Goal: Information Seeking & Learning: Check status

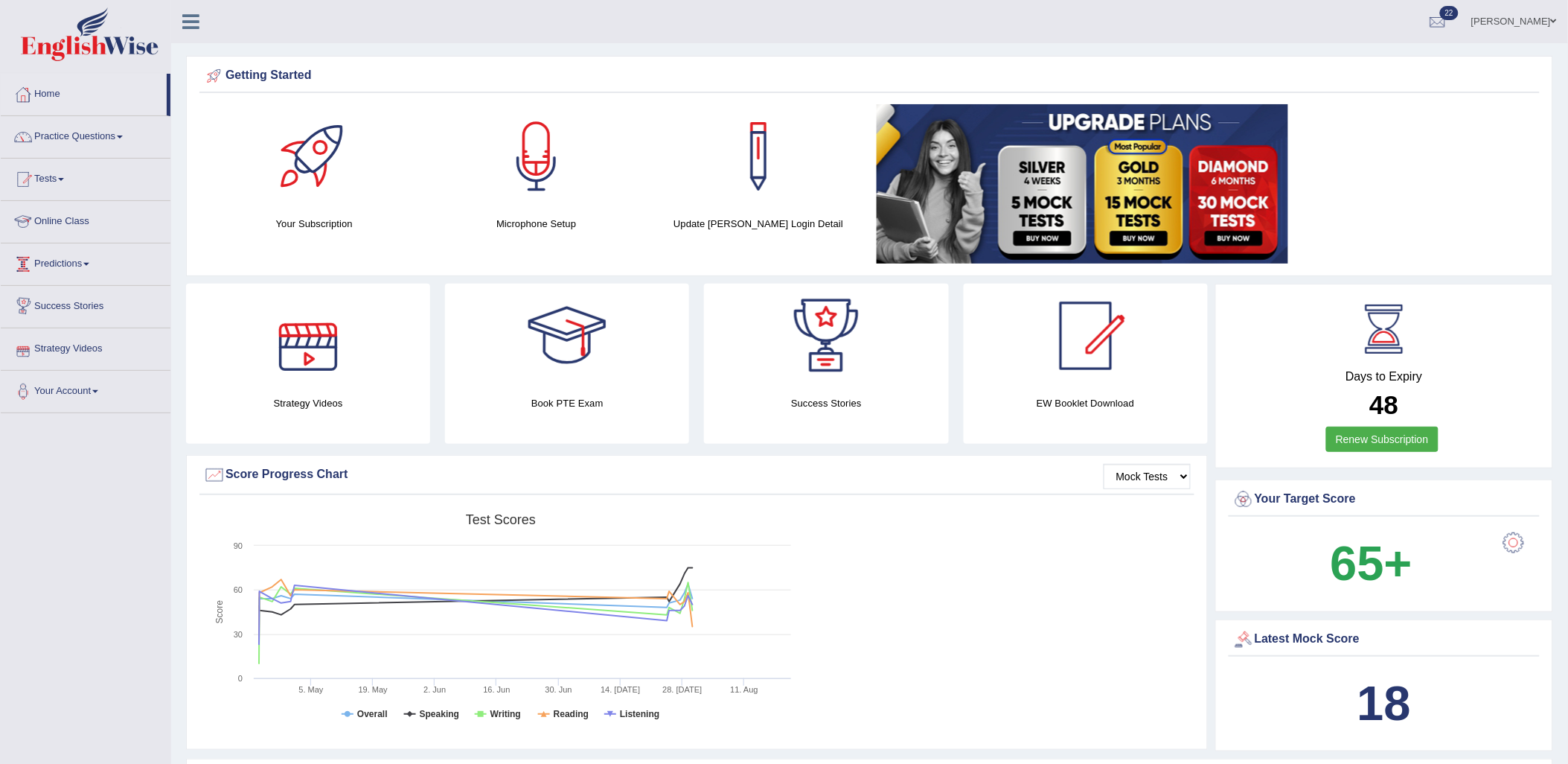
click at [68, 184] on link "Tests" at bounding box center [86, 177] width 170 height 37
click at [77, 236] on link "Take Mock Test" at bounding box center [96, 241] width 139 height 27
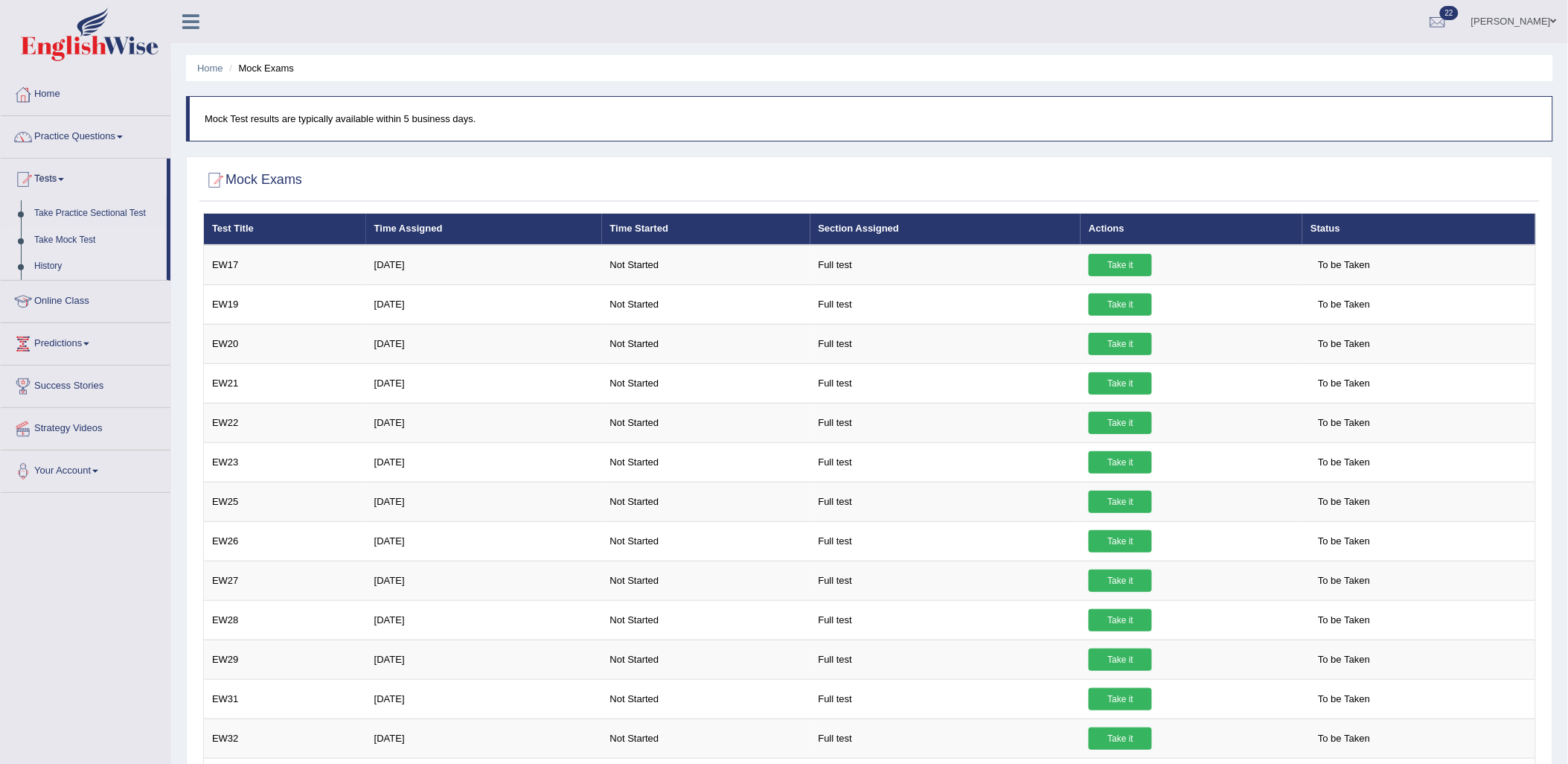
click at [51, 260] on link "History" at bounding box center [96, 266] width 139 height 27
click at [41, 269] on link "History" at bounding box center [96, 266] width 139 height 27
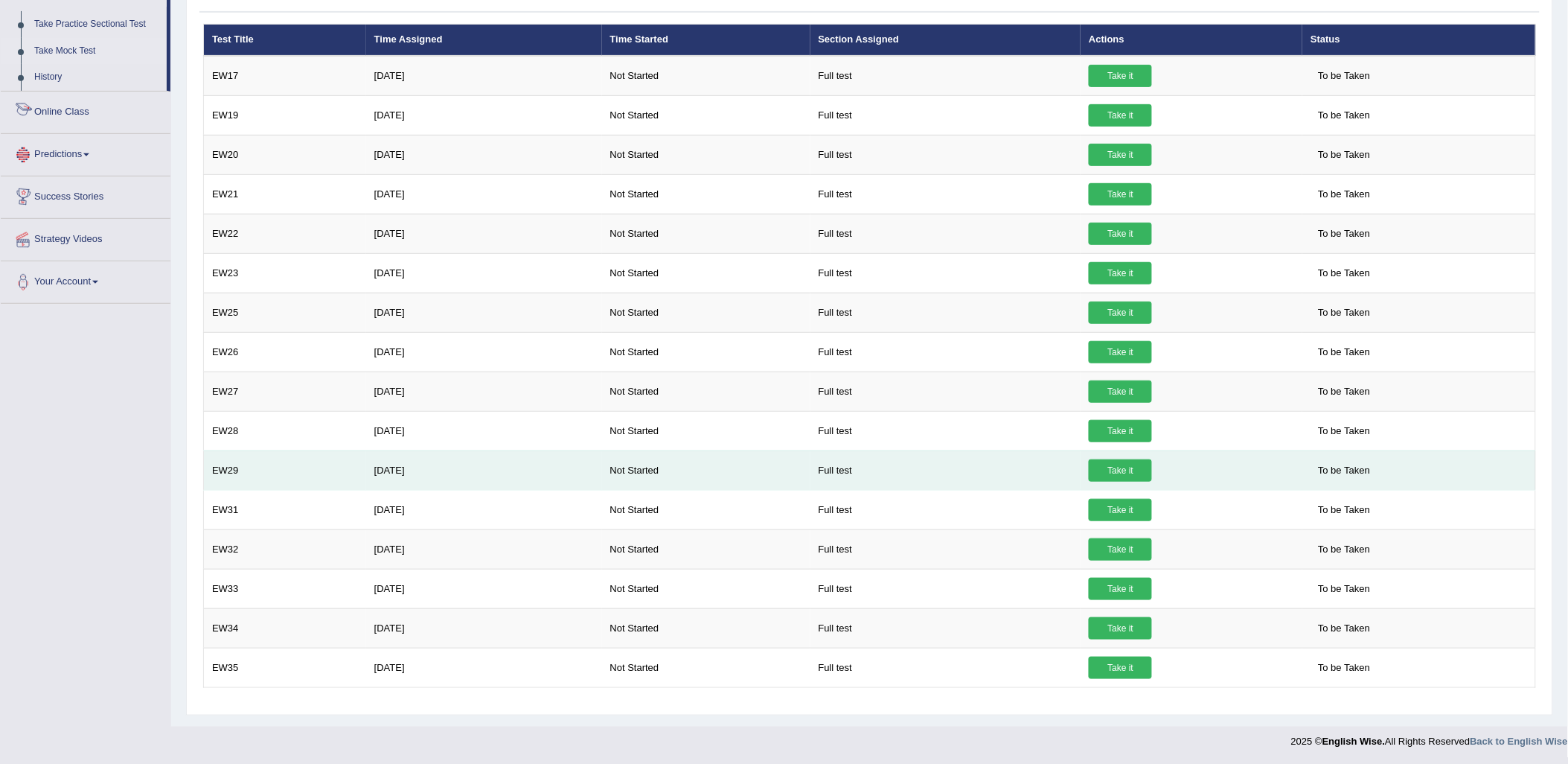
scroll to position [191, 0]
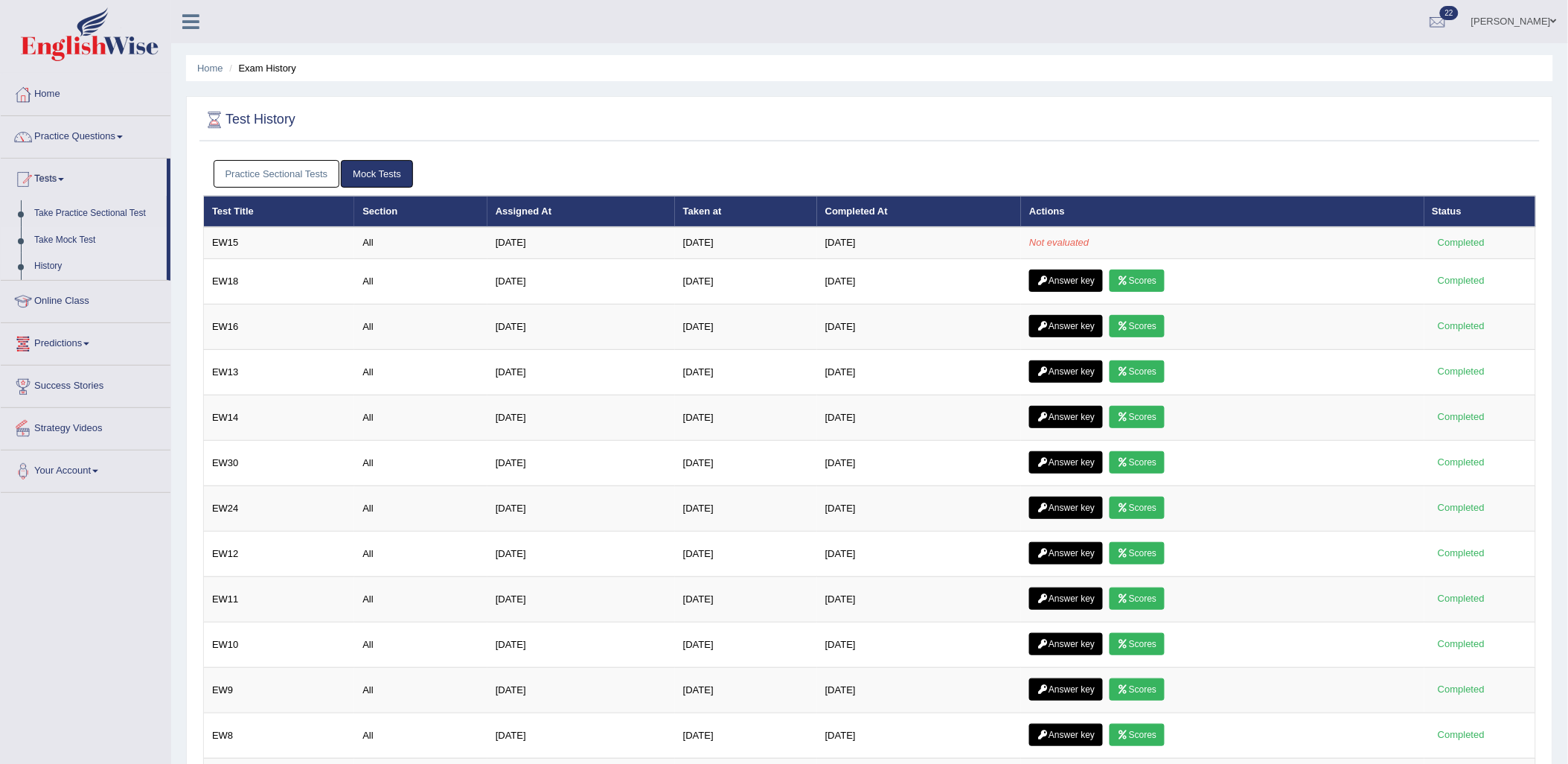
click at [73, 236] on link "Take Mock Test" at bounding box center [96, 241] width 139 height 27
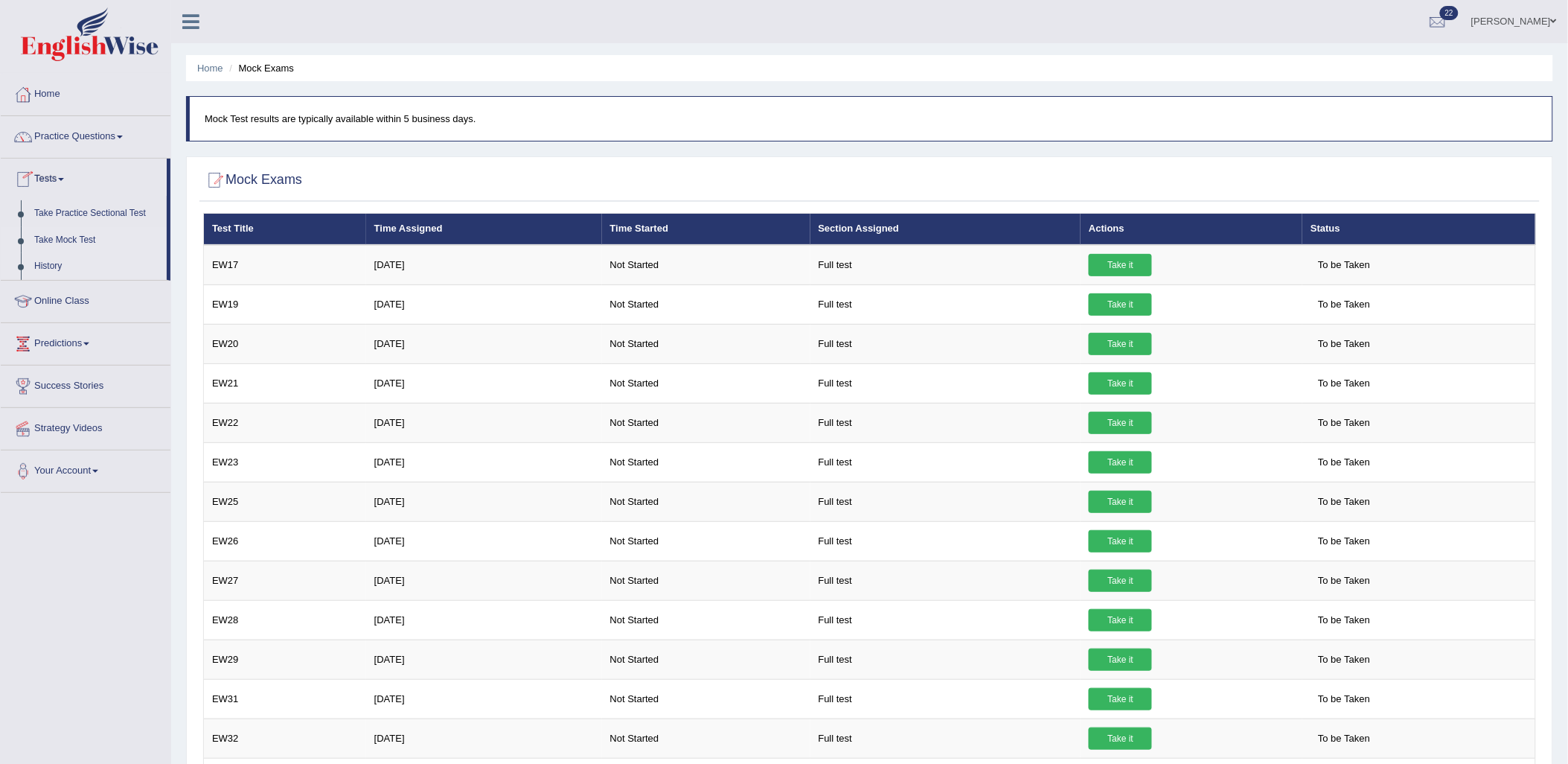
click at [42, 270] on link "History" at bounding box center [96, 266] width 139 height 27
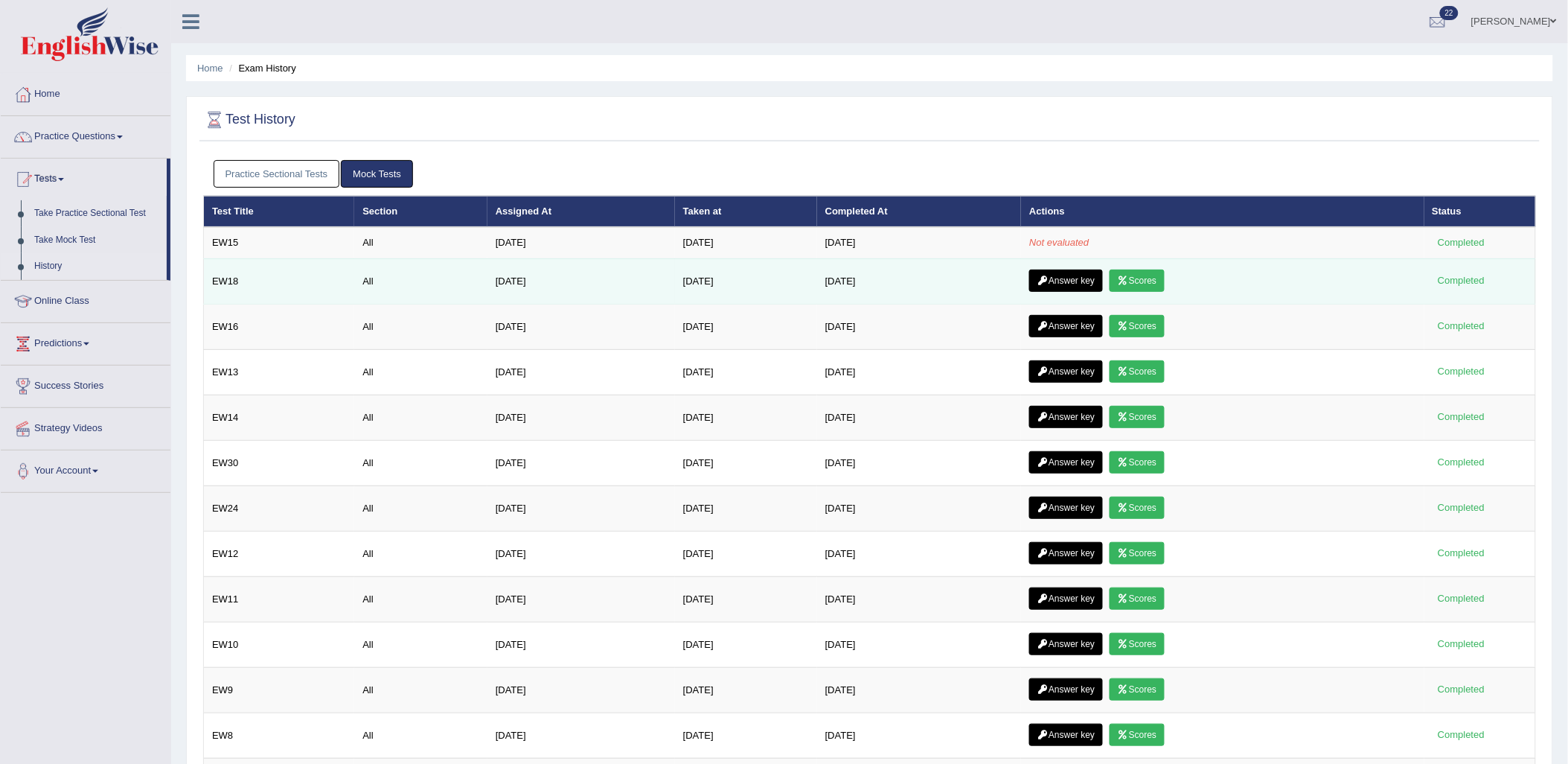
click at [1150, 280] on link "Scores" at bounding box center [1137, 280] width 55 height 22
click at [1142, 277] on link "Scores" at bounding box center [1137, 280] width 55 height 22
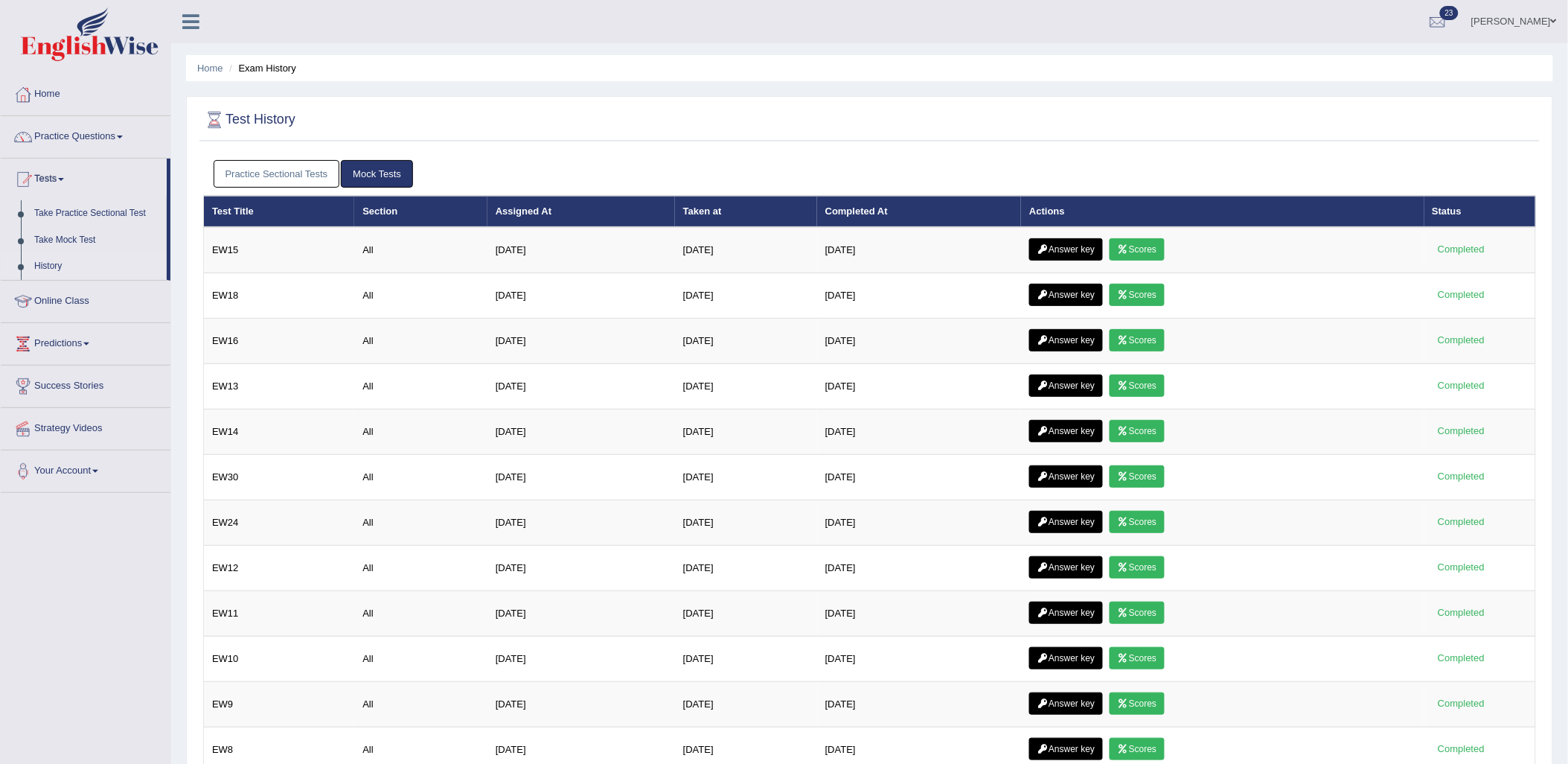
click at [270, 127] on h2 "Test History" at bounding box center [249, 120] width 92 height 22
click at [270, 119] on h2 "Test History" at bounding box center [249, 120] width 92 height 22
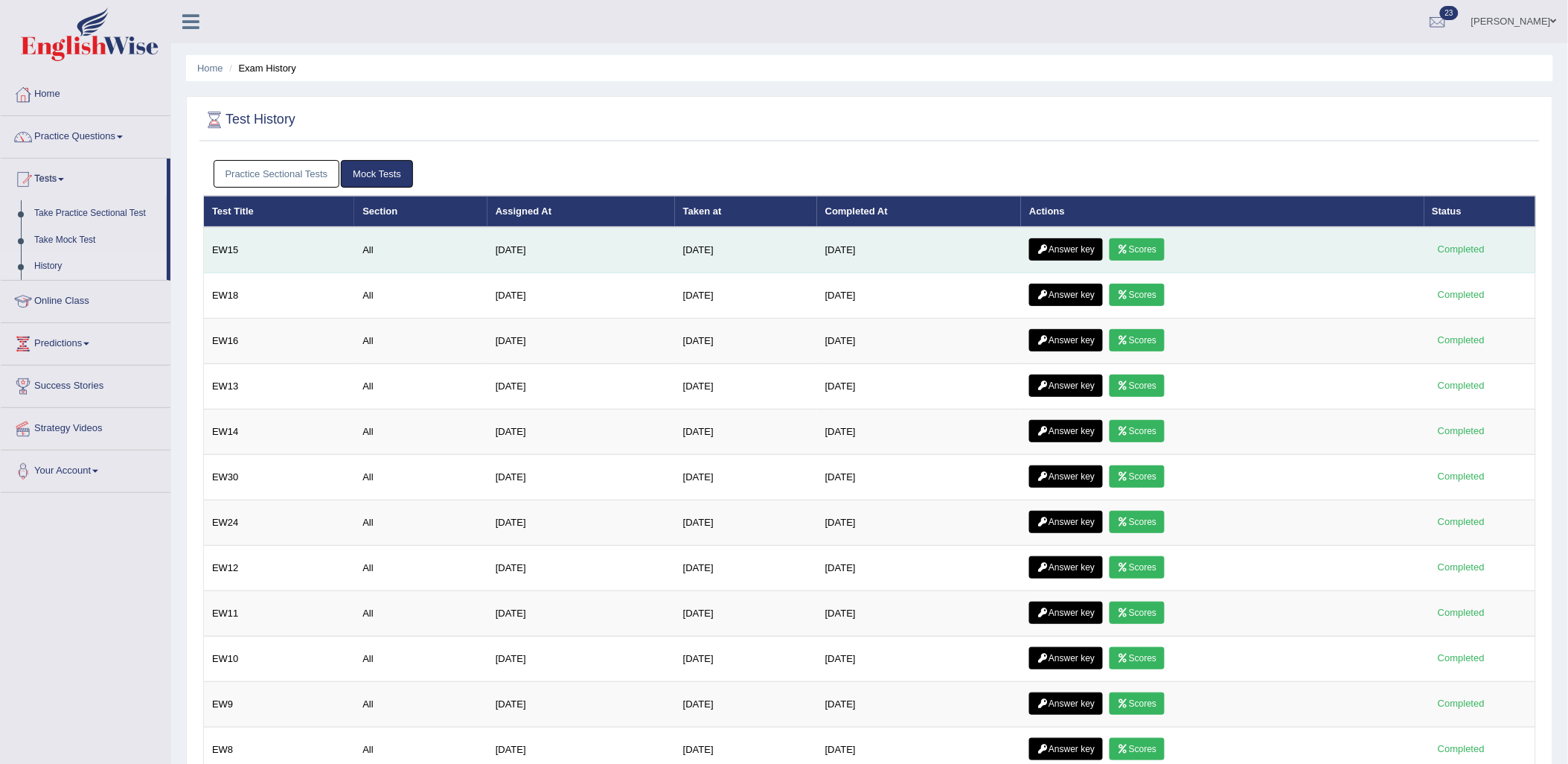
click at [1136, 258] on link "Scores" at bounding box center [1137, 249] width 55 height 22
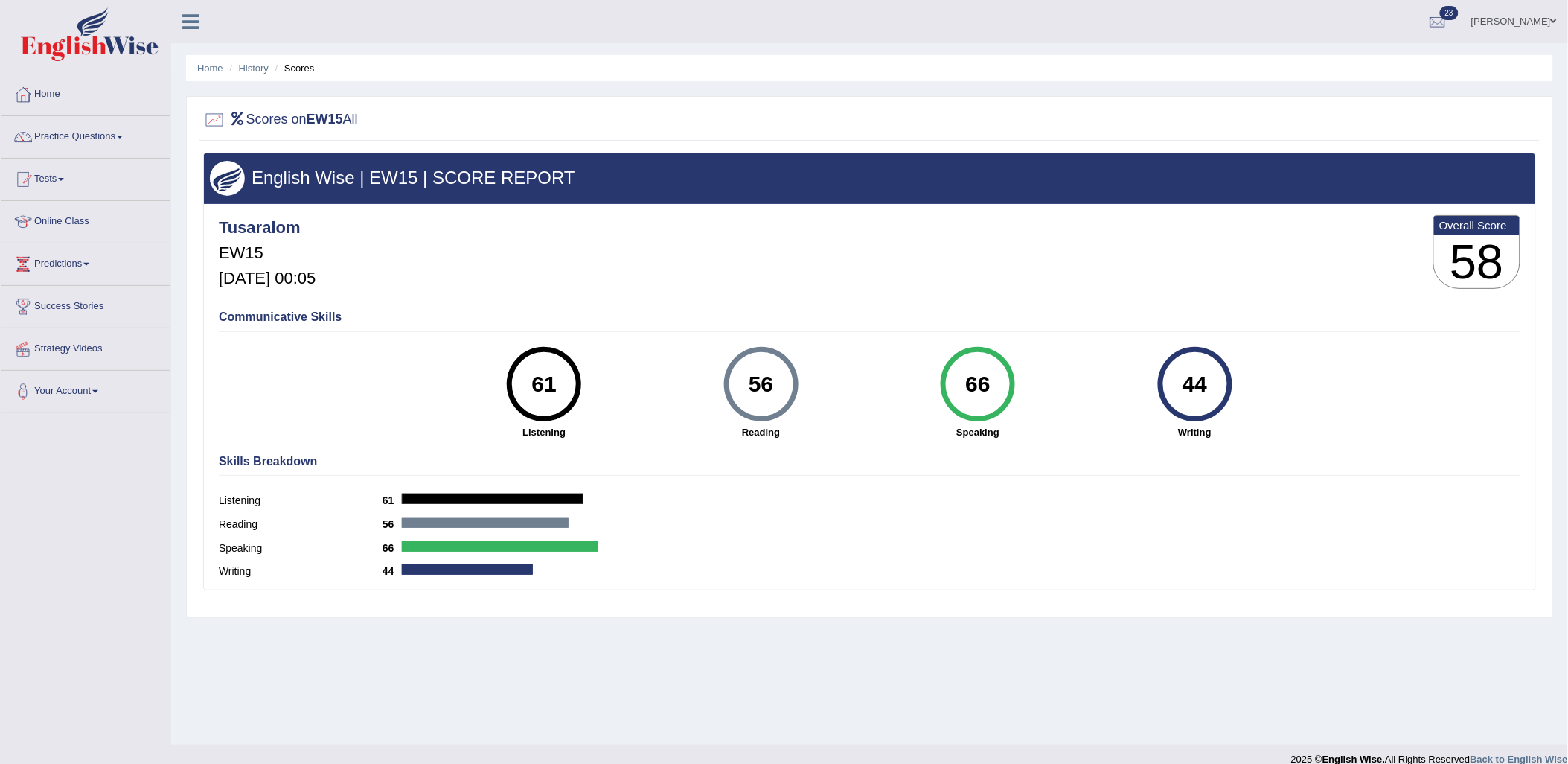
drag, startPoint x: 1190, startPoint y: 391, endPoint x: 1214, endPoint y: 389, distance: 24.1
click at [1214, 389] on div "44" at bounding box center [1195, 384] width 54 height 62
click at [1233, 477] on div "Skills Breakdown Listening 61 Reading 56 Speaking 66 Writing 44" at bounding box center [870, 518] width 1309 height 142
drag, startPoint x: 1008, startPoint y: 388, endPoint x: 979, endPoint y: 383, distance: 29.4
click at [979, 383] on div "66" at bounding box center [977, 384] width 74 height 74
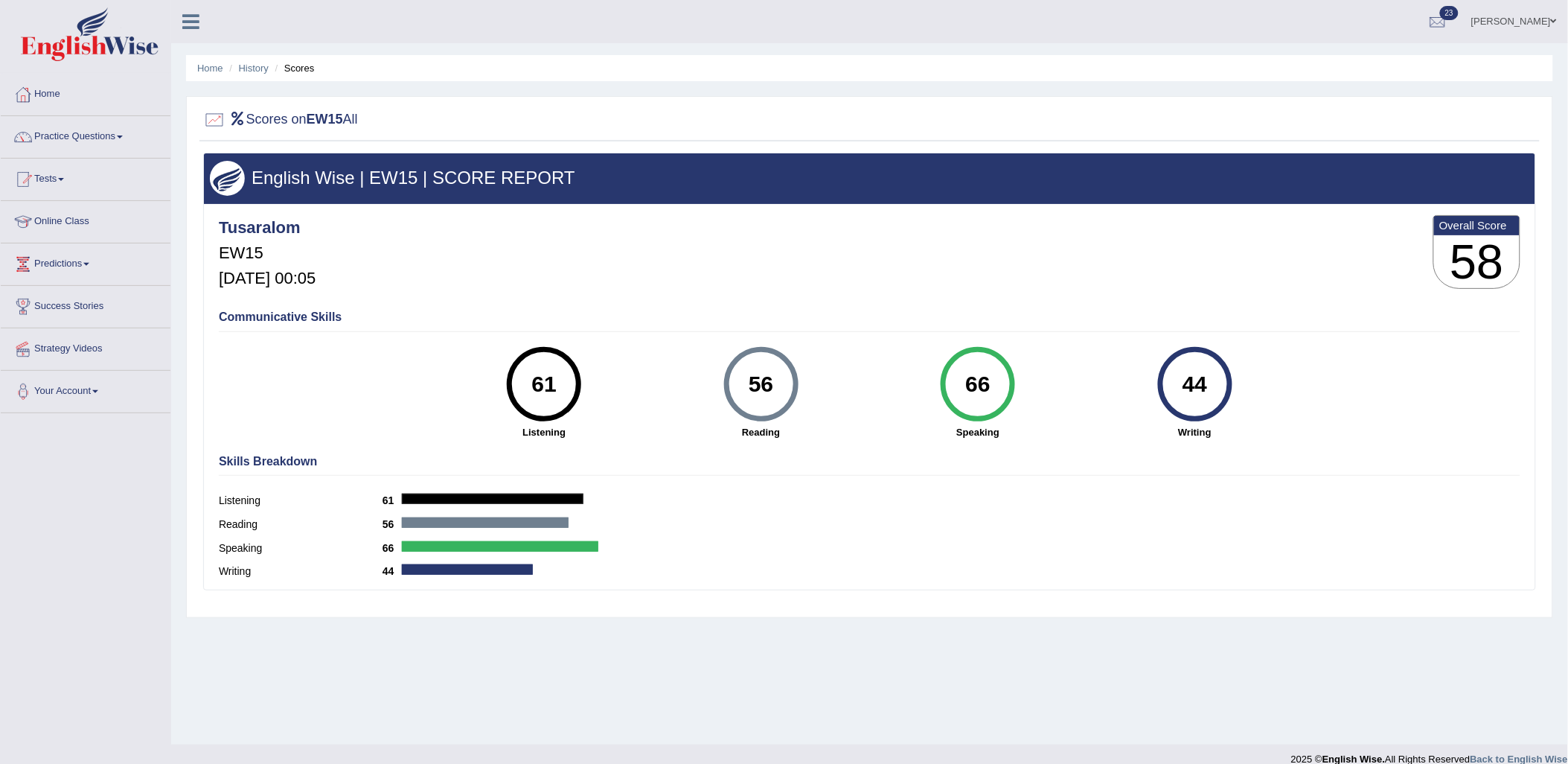
drag, startPoint x: 979, startPoint y: 383, endPoint x: 1000, endPoint y: 419, distance: 41.7
click at [1000, 419] on div "66 Speaking" at bounding box center [977, 393] width 216 height 92
drag, startPoint x: 953, startPoint y: 389, endPoint x: 1007, endPoint y: 390, distance: 54.0
click at [1007, 390] on div "66" at bounding box center [977, 384] width 74 height 74
click at [1007, 392] on div "66" at bounding box center [977, 384] width 74 height 74
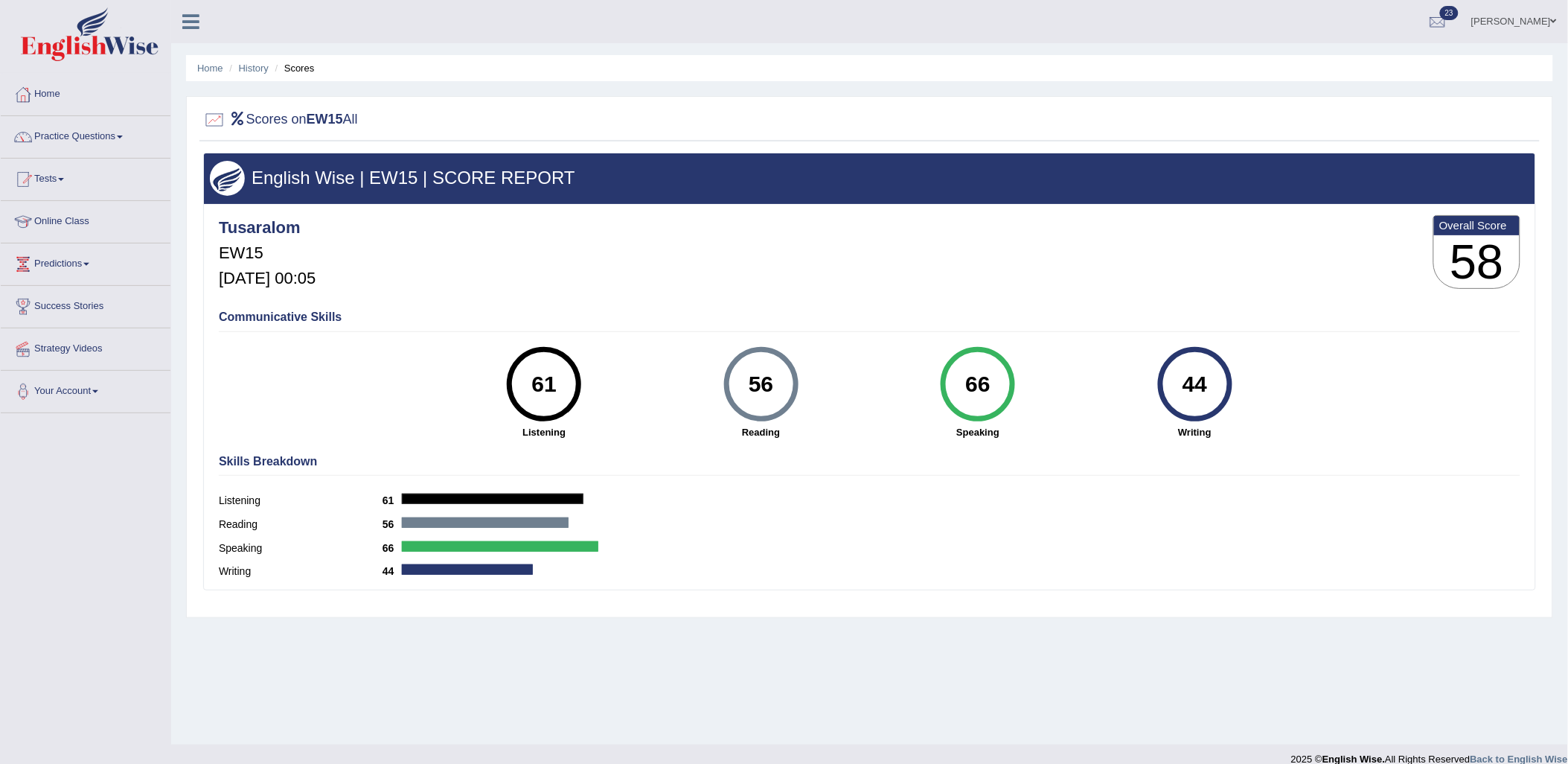
drag, startPoint x: 778, startPoint y: 384, endPoint x: 742, endPoint y: 387, distance: 36.1
click at [742, 387] on div "56" at bounding box center [760, 384] width 54 height 62
drag, startPoint x: 742, startPoint y: 387, endPoint x: 745, endPoint y: 434, distance: 47.1
click at [745, 434] on strong "Reading" at bounding box center [761, 432] width 201 height 14
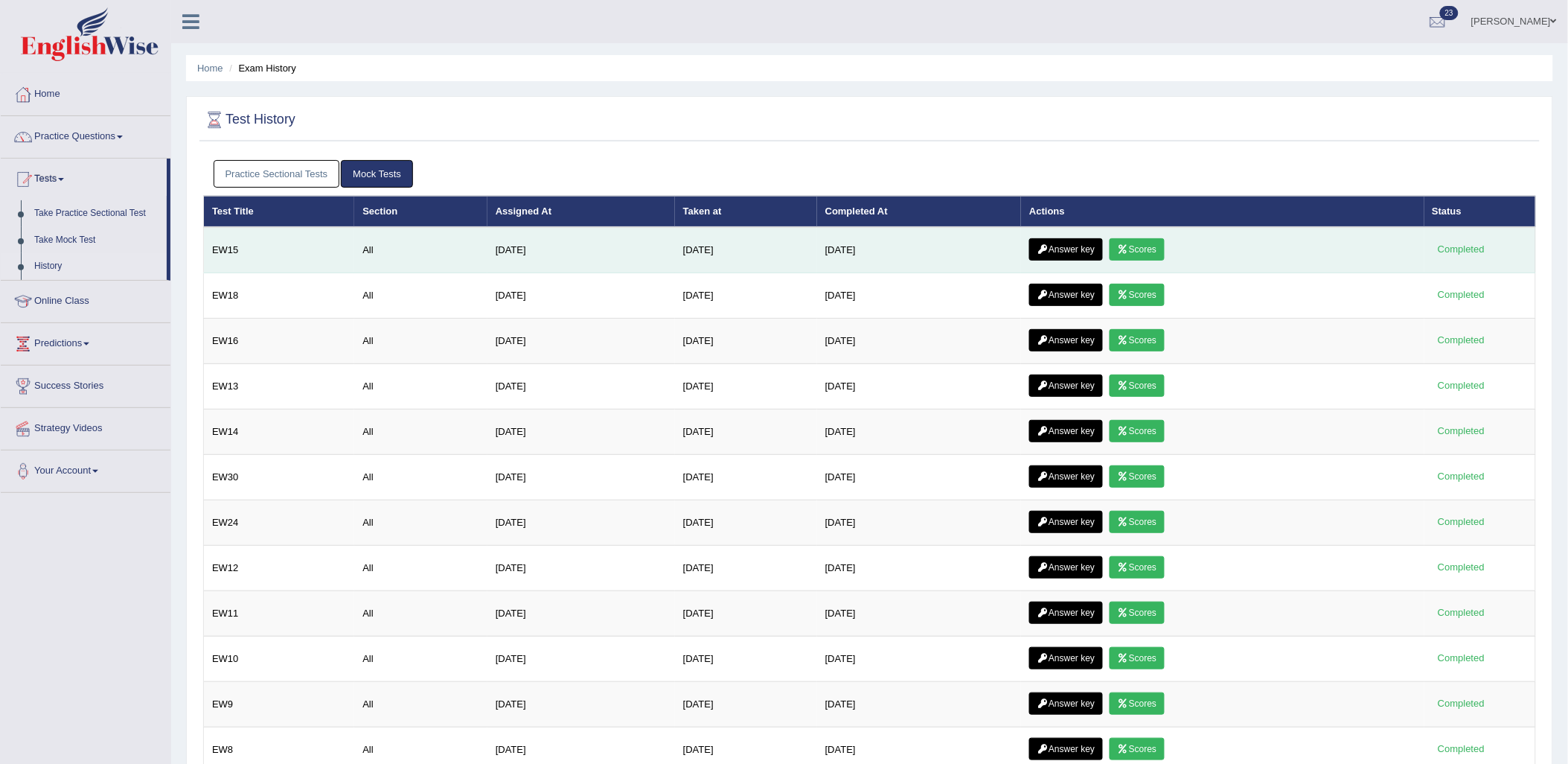
click at [1049, 246] on icon at bounding box center [1042, 249] width 11 height 9
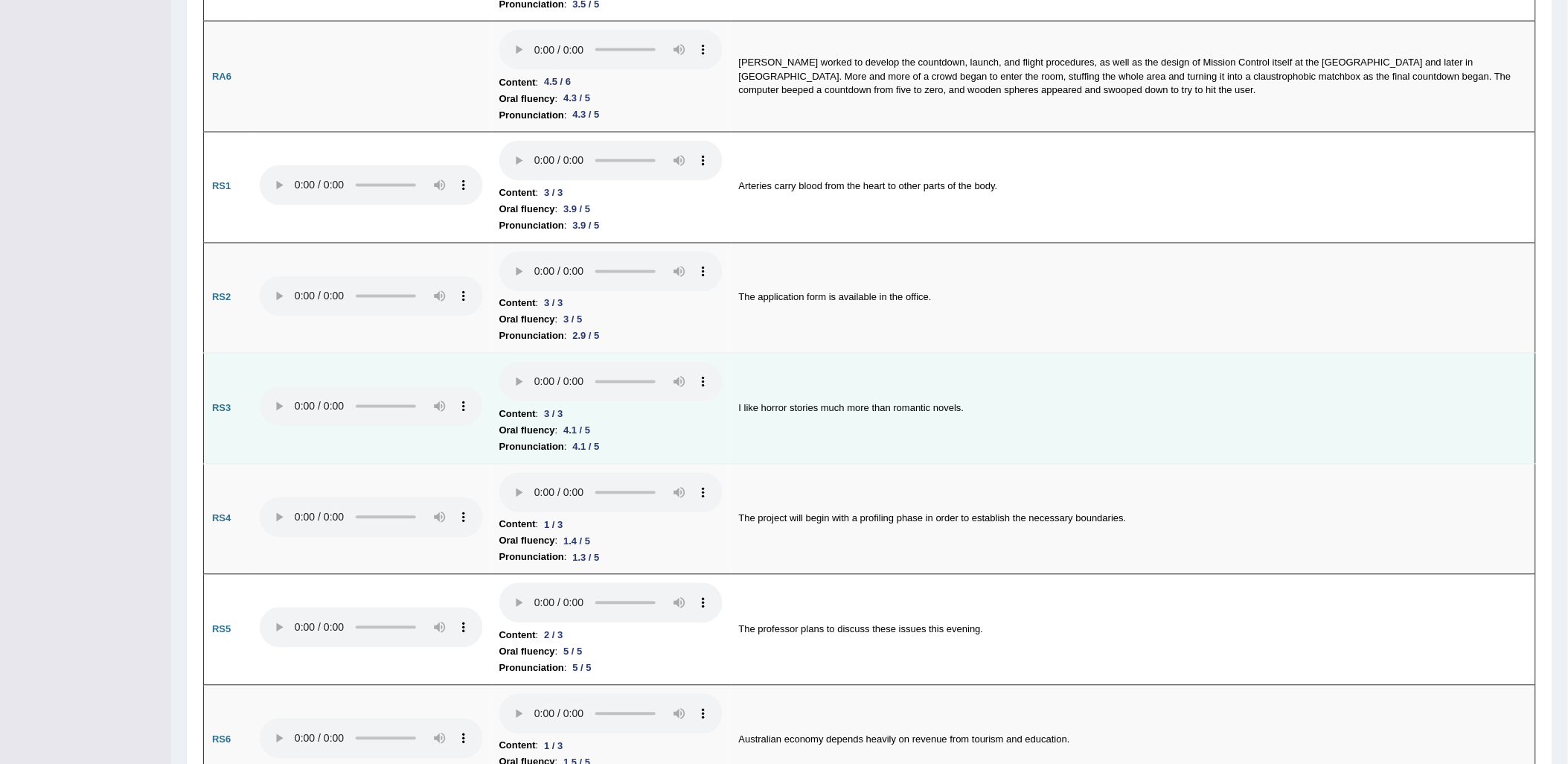
scroll to position [910, 0]
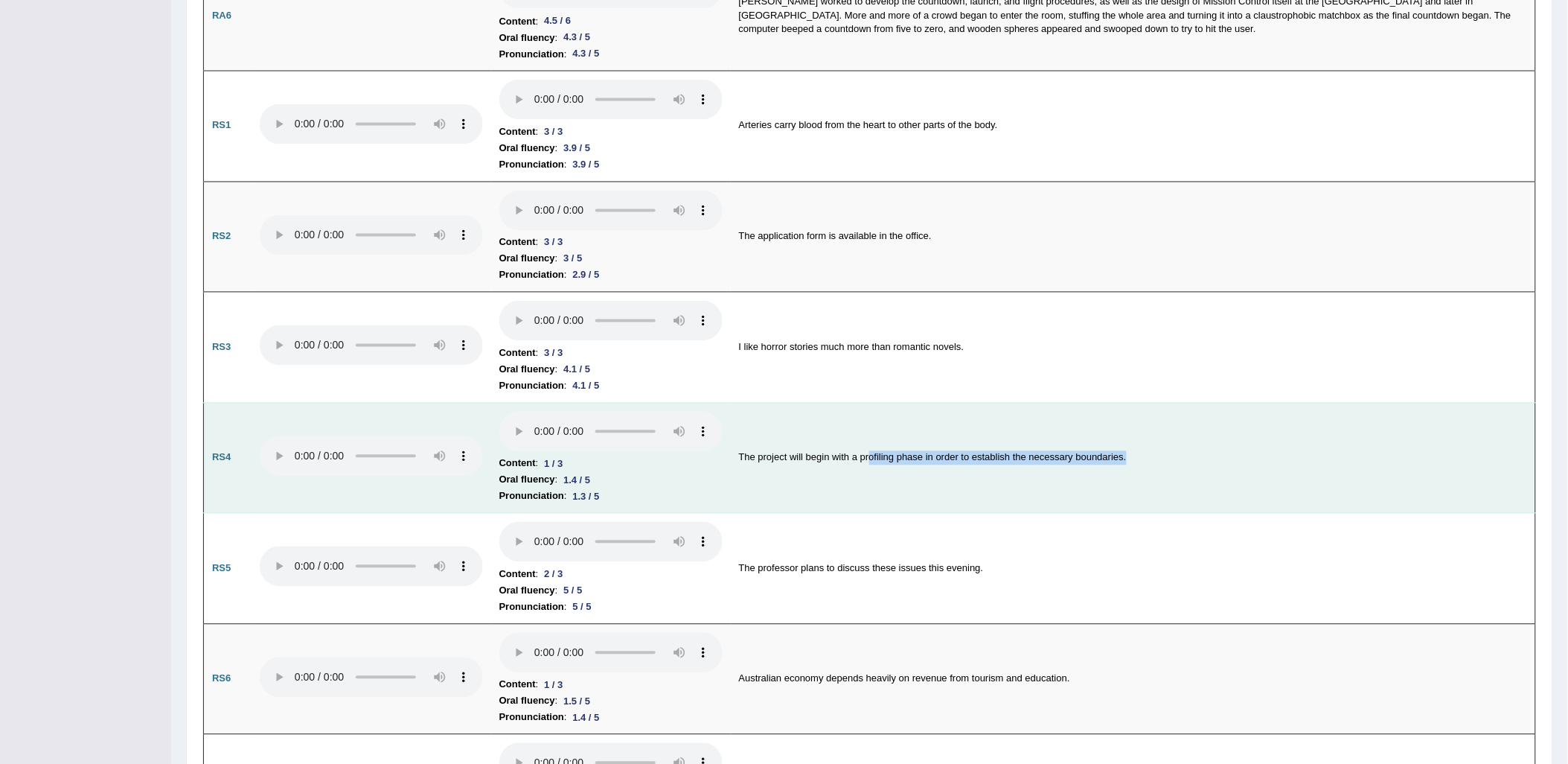
drag, startPoint x: 868, startPoint y: 454, endPoint x: 1142, endPoint y: 460, distance: 274.1
click at [1142, 460] on td "The project will begin with a profiling phase in order to establish the necessa…" at bounding box center [1134, 458] width 805 height 111
drag, startPoint x: 1142, startPoint y: 460, endPoint x: 1112, endPoint y: 459, distance: 30.0
click at [1112, 459] on td "The project will begin with a profiling phase in order to establish the necessa…" at bounding box center [1134, 458] width 805 height 111
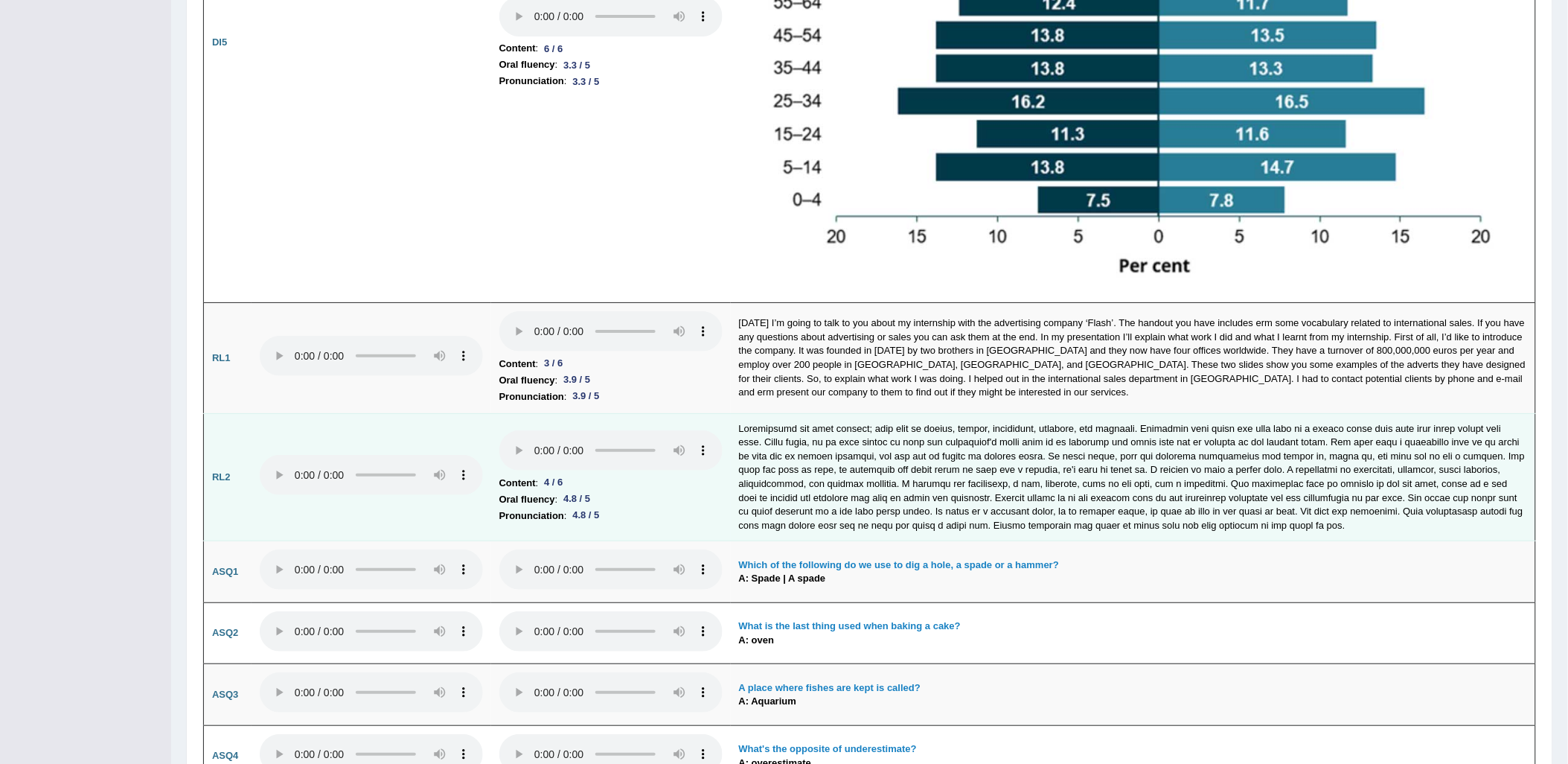
scroll to position [3971, 0]
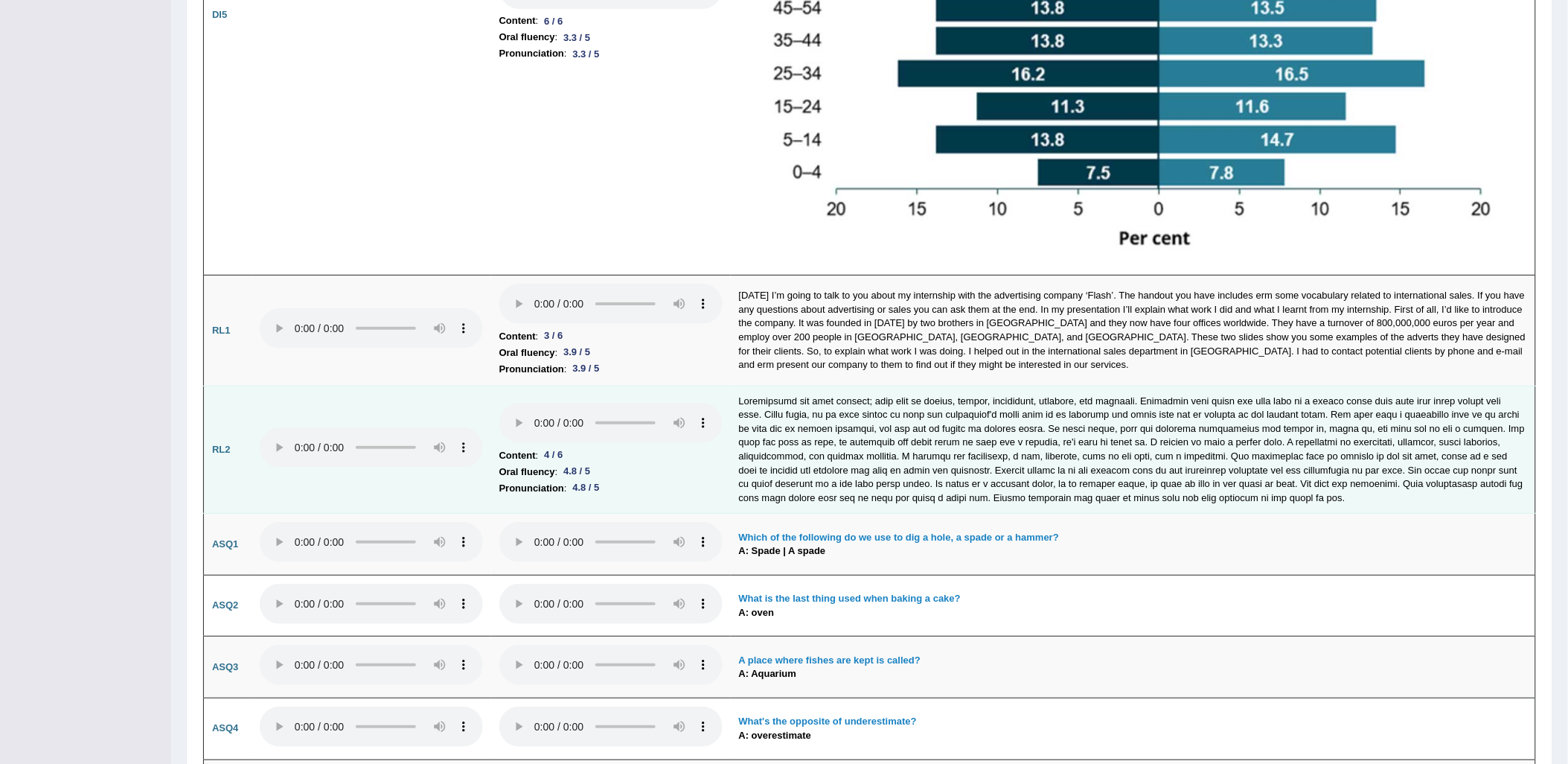
click at [626, 480] on li "Pronunciation : 4.8 / 5" at bounding box center [611, 489] width 223 height 17
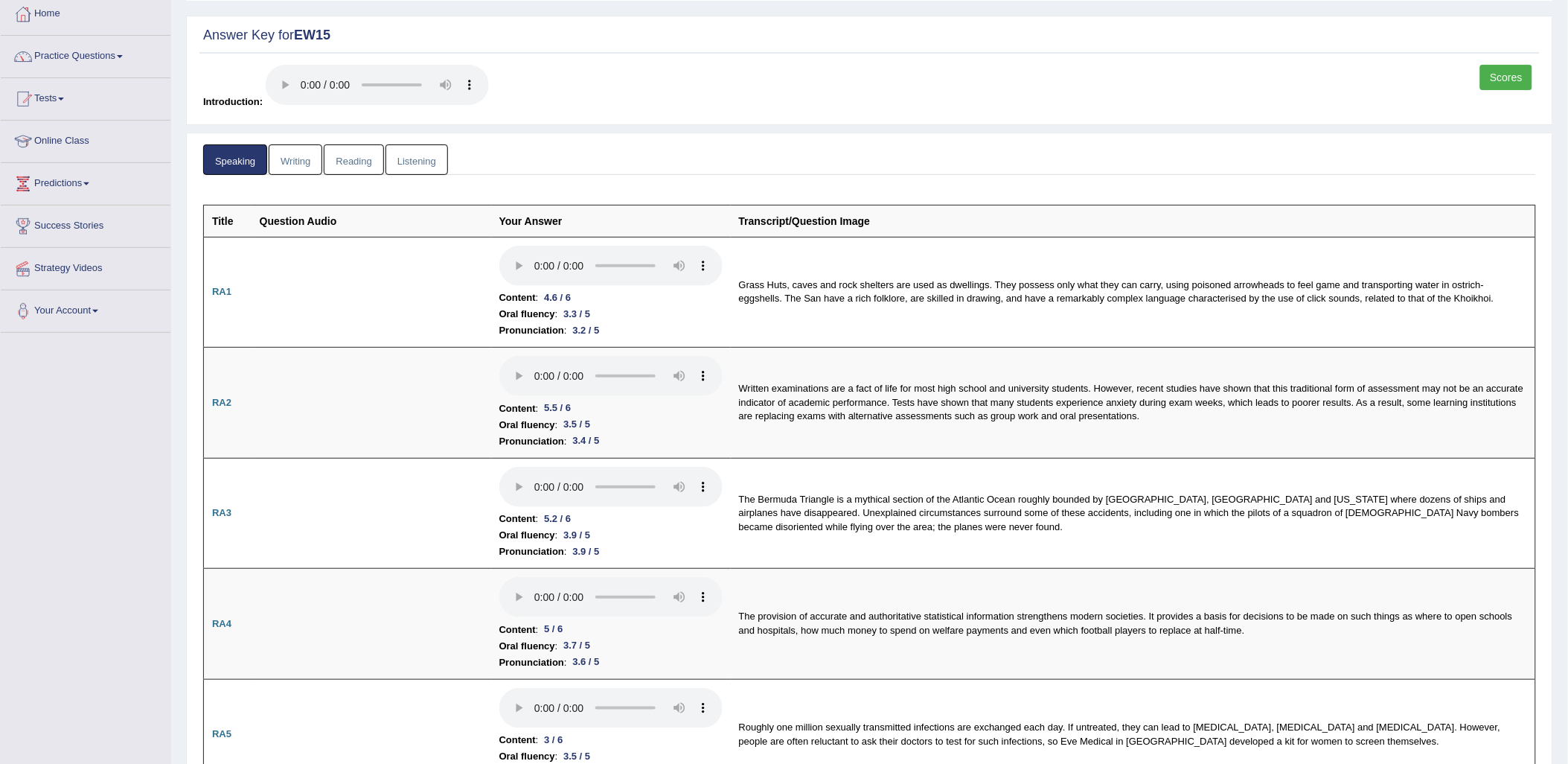
scroll to position [0, 0]
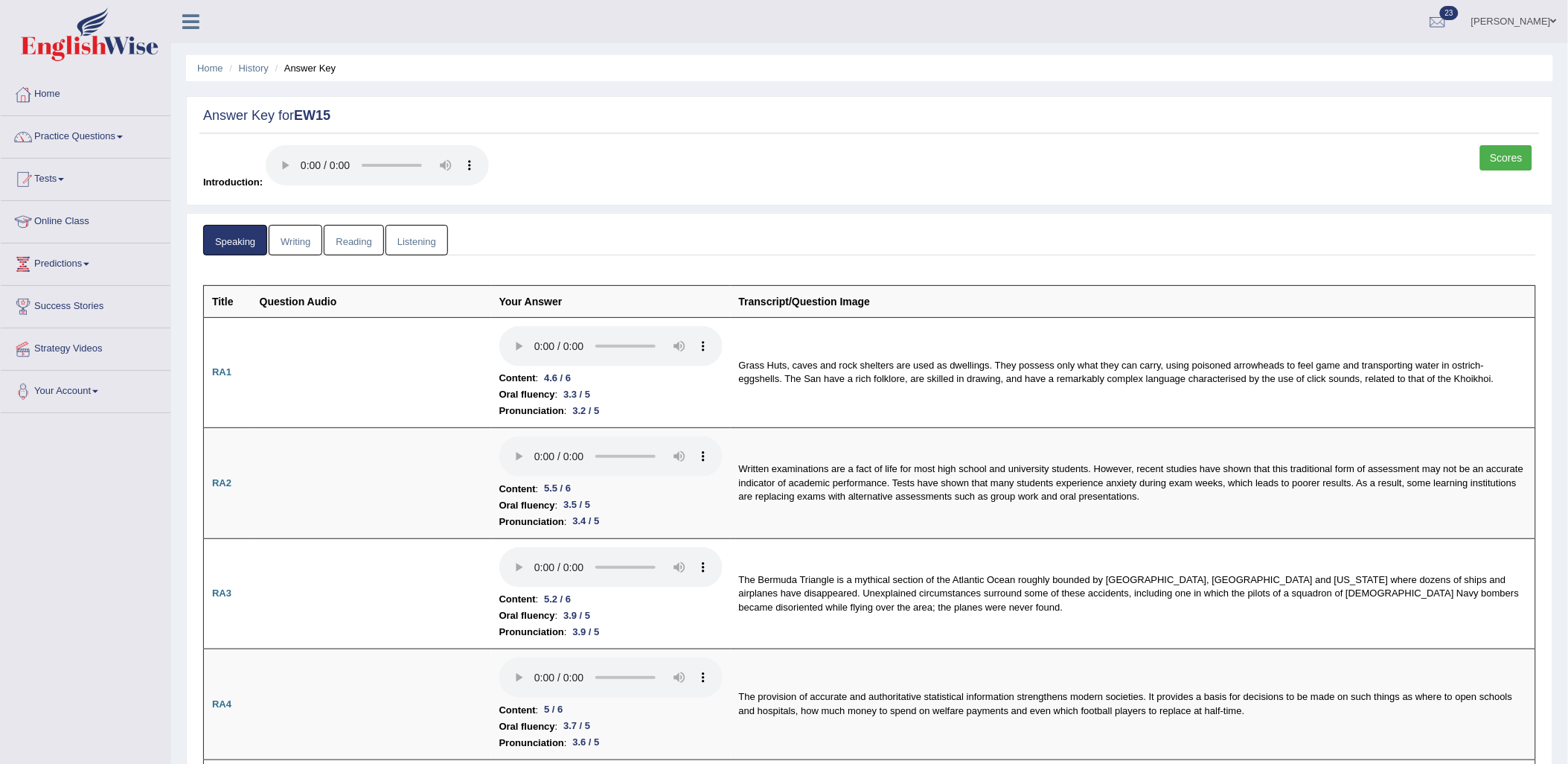
click at [288, 238] on link "Writing" at bounding box center [295, 240] width 53 height 31
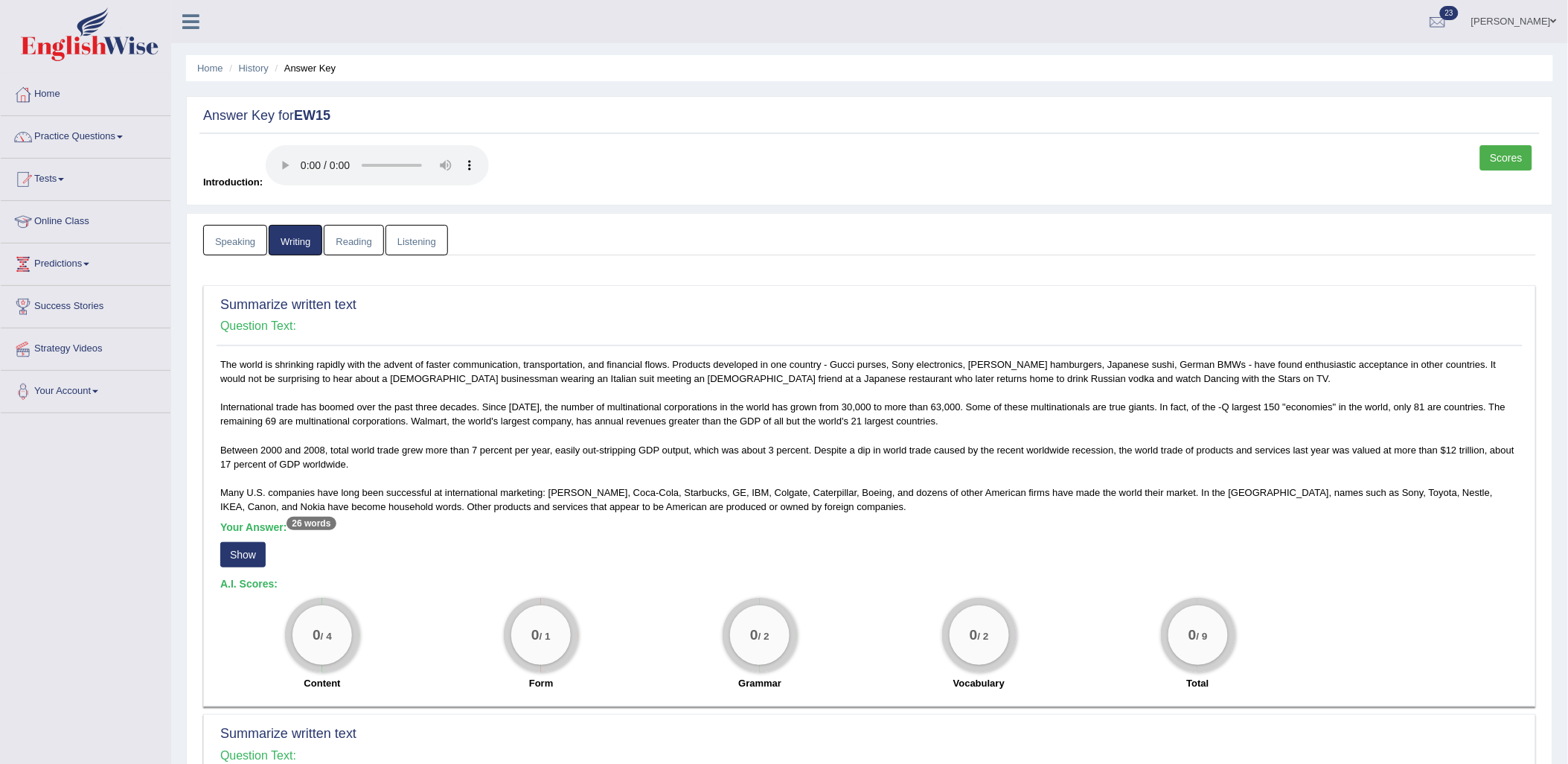
click at [246, 556] on button "Show" at bounding box center [243, 554] width 46 height 25
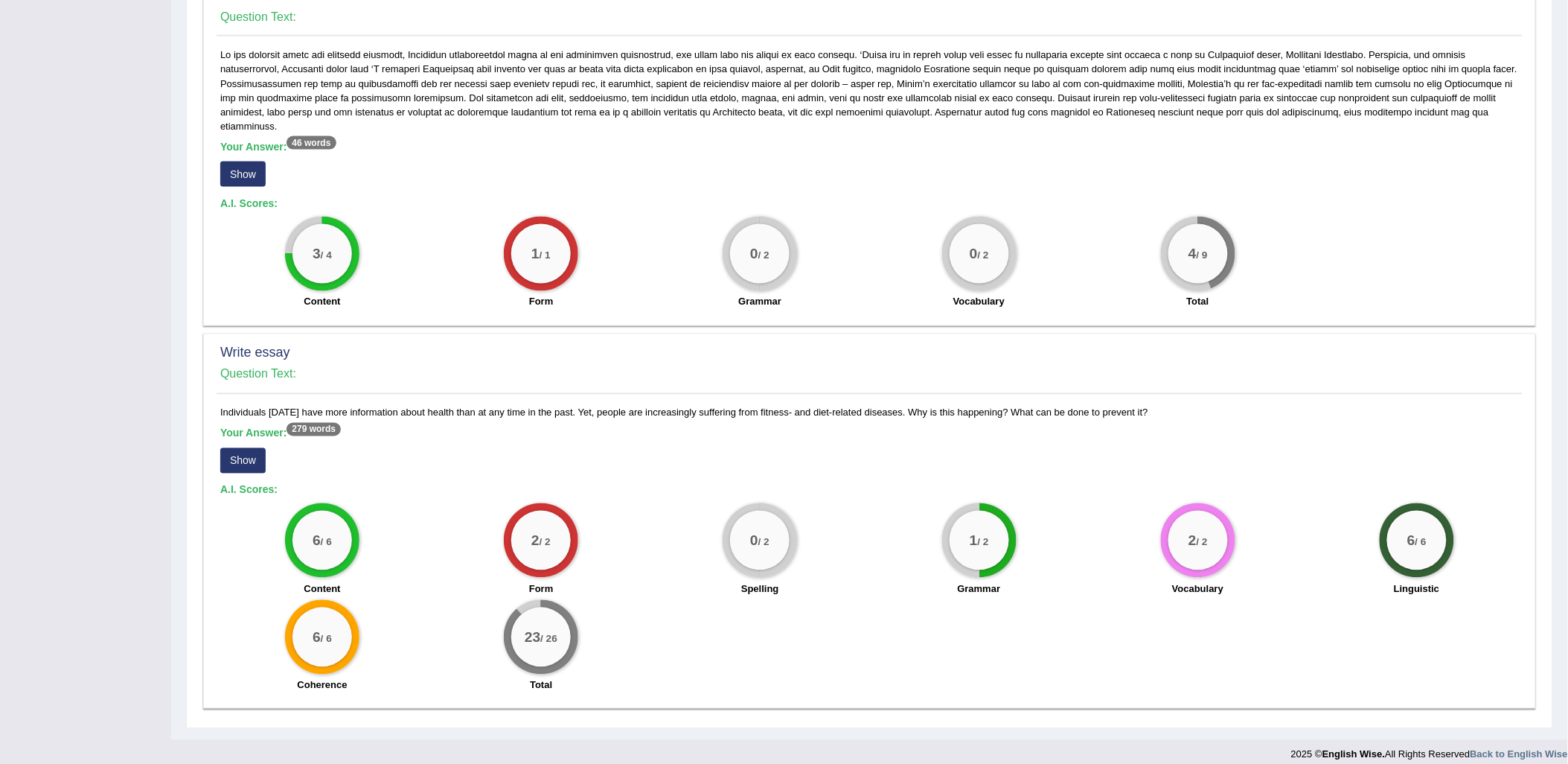
scroll to position [724, 0]
click at [260, 448] on button "Show" at bounding box center [243, 460] width 46 height 25
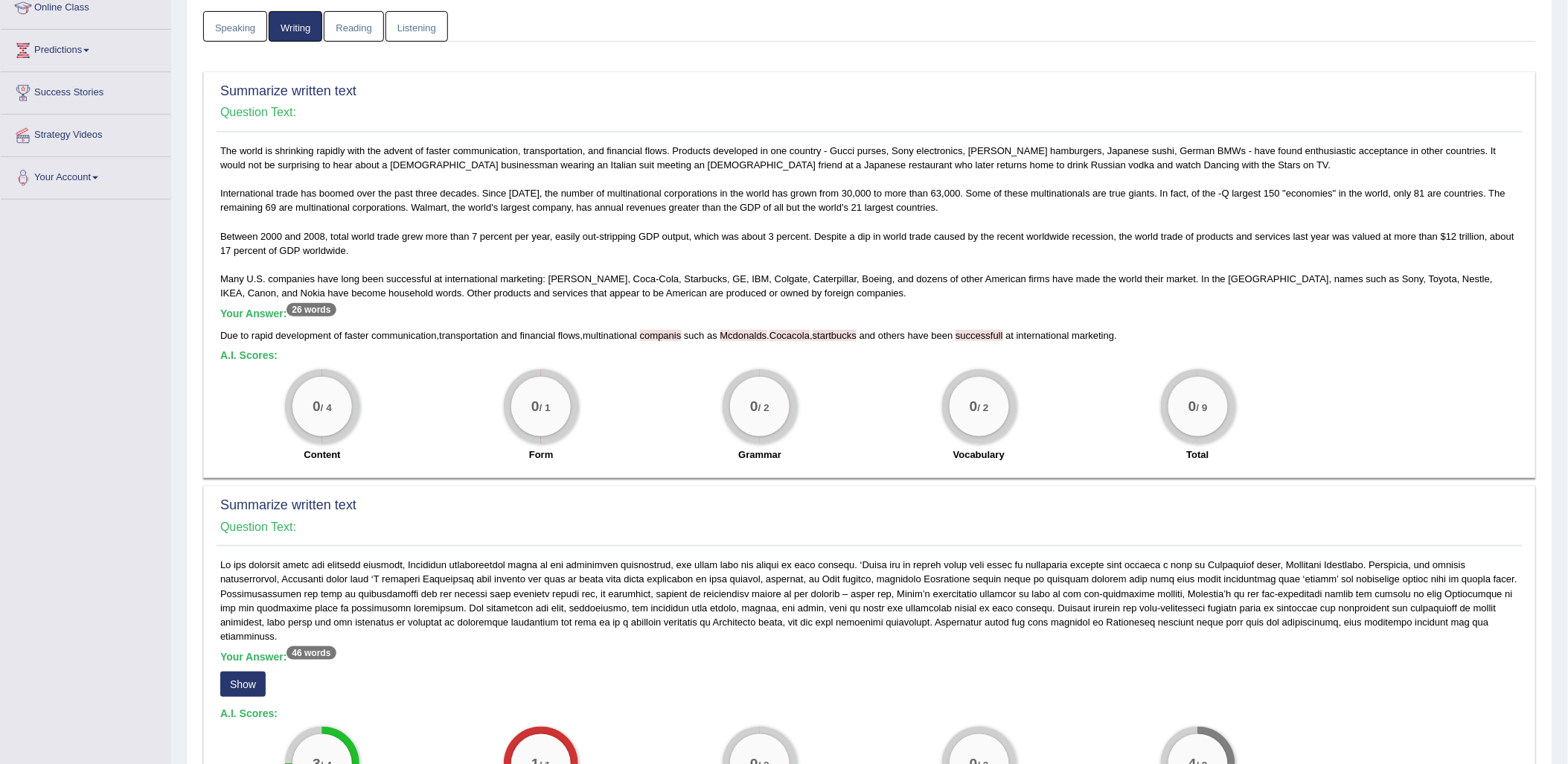
scroll to position [216, 0]
click at [335, 396] on div "0 / 4" at bounding box center [323, 404] width 60 height 60
click at [561, 434] on div "0 / 1" at bounding box center [541, 404] width 74 height 74
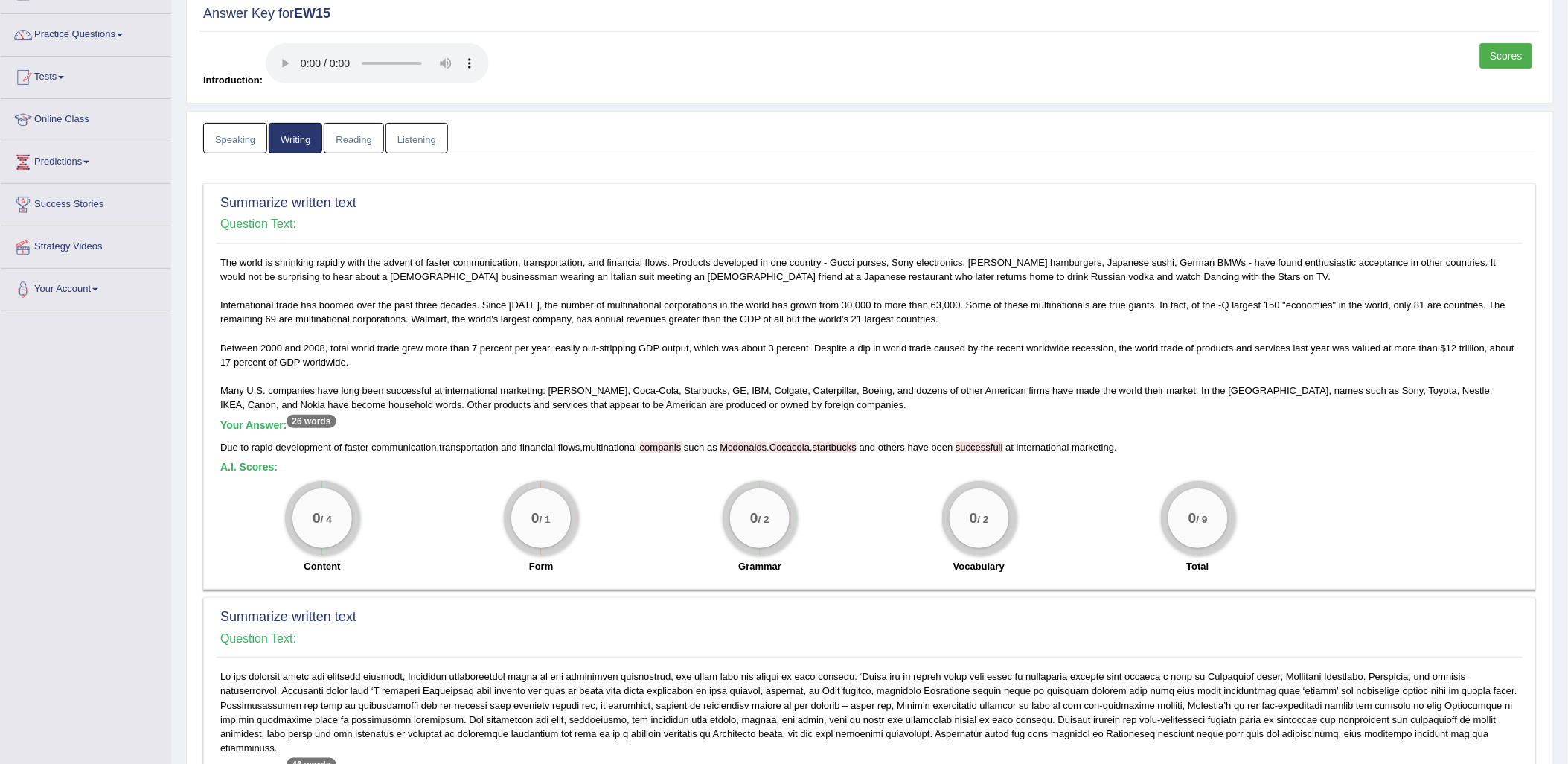
scroll to position [0, 0]
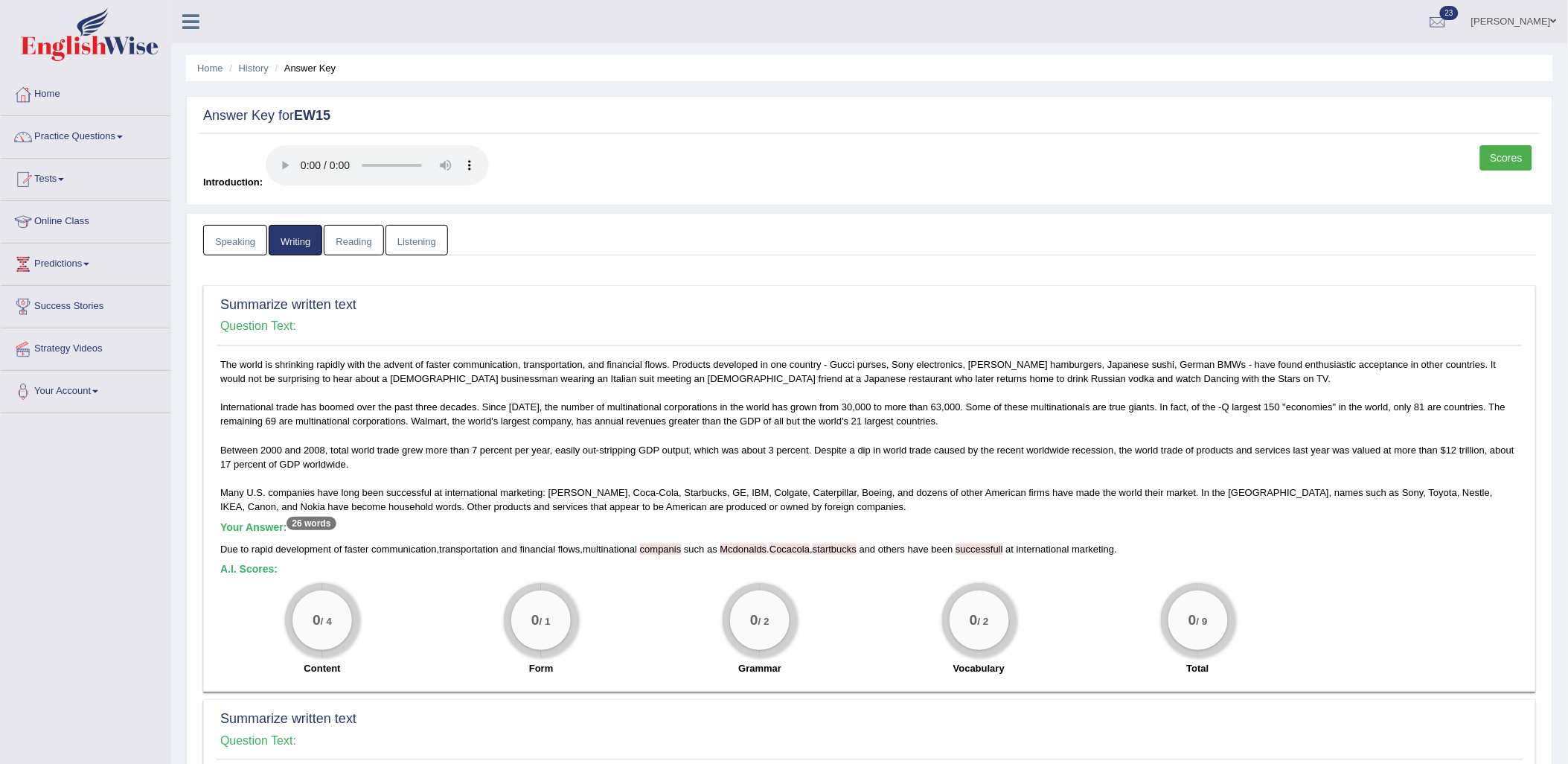
click at [378, 243] on link "Reading" at bounding box center [354, 240] width 60 height 31
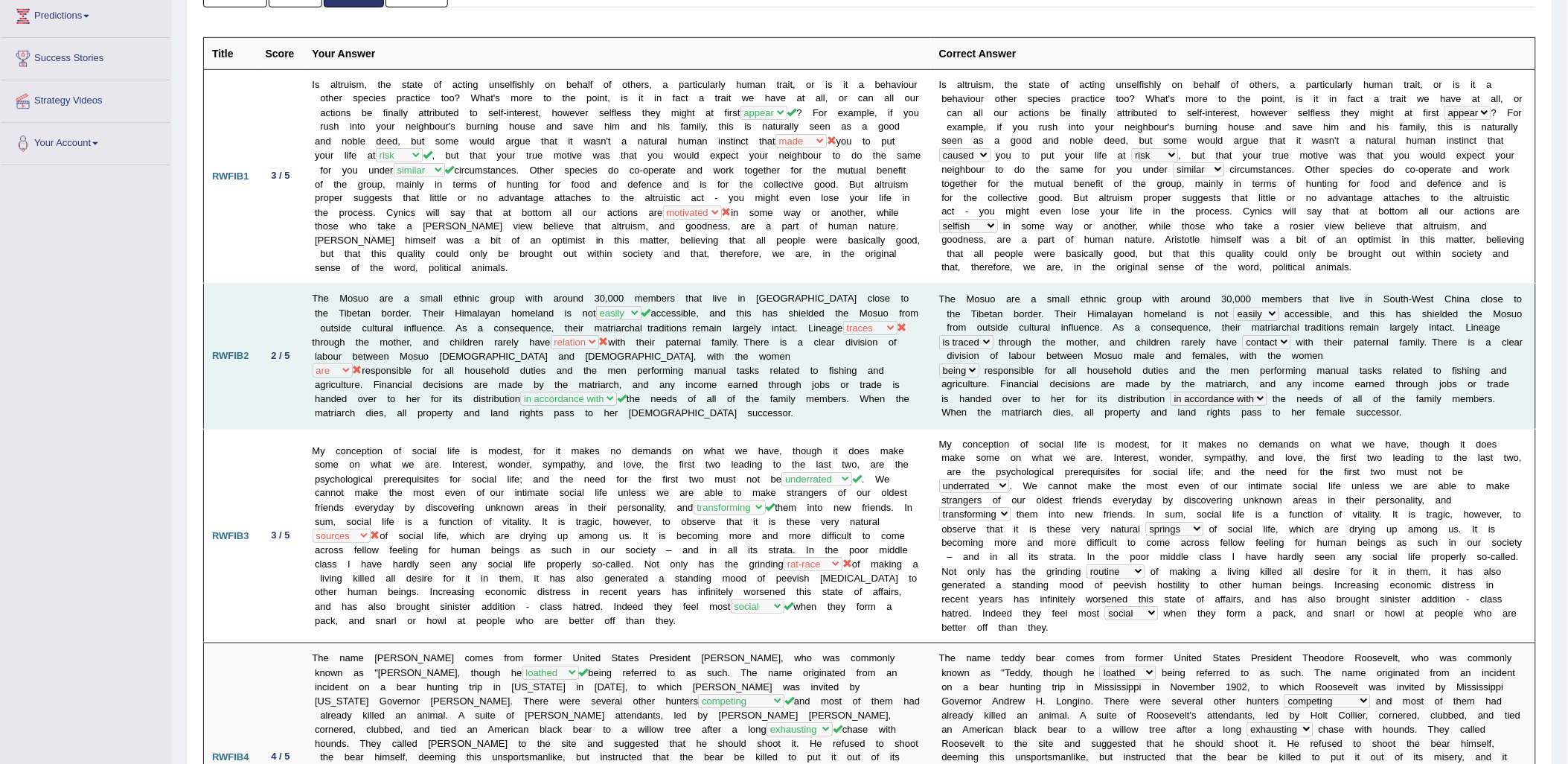
scroll to position [82, 0]
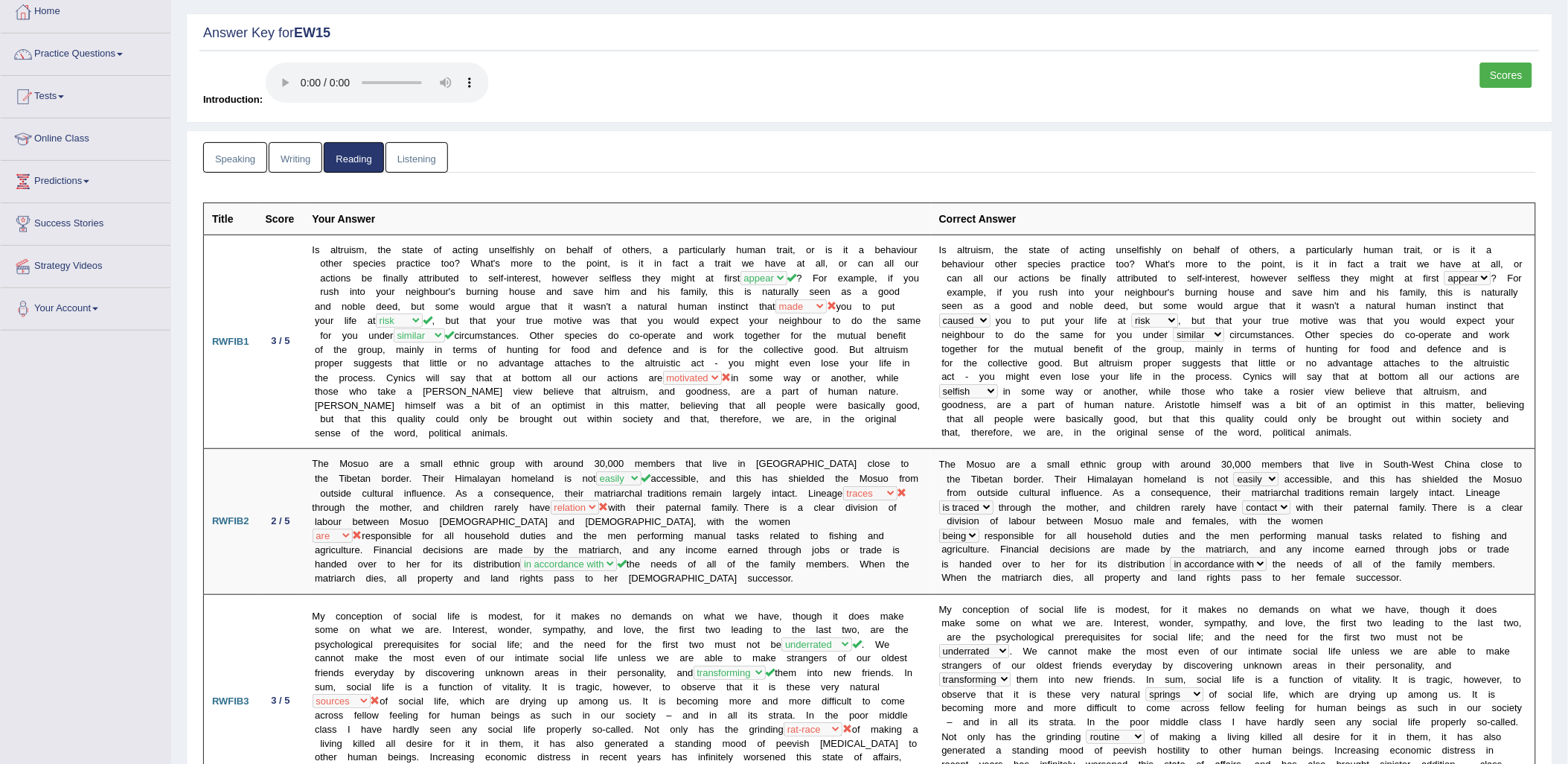
click at [238, 142] on link "Speaking" at bounding box center [235, 157] width 64 height 31
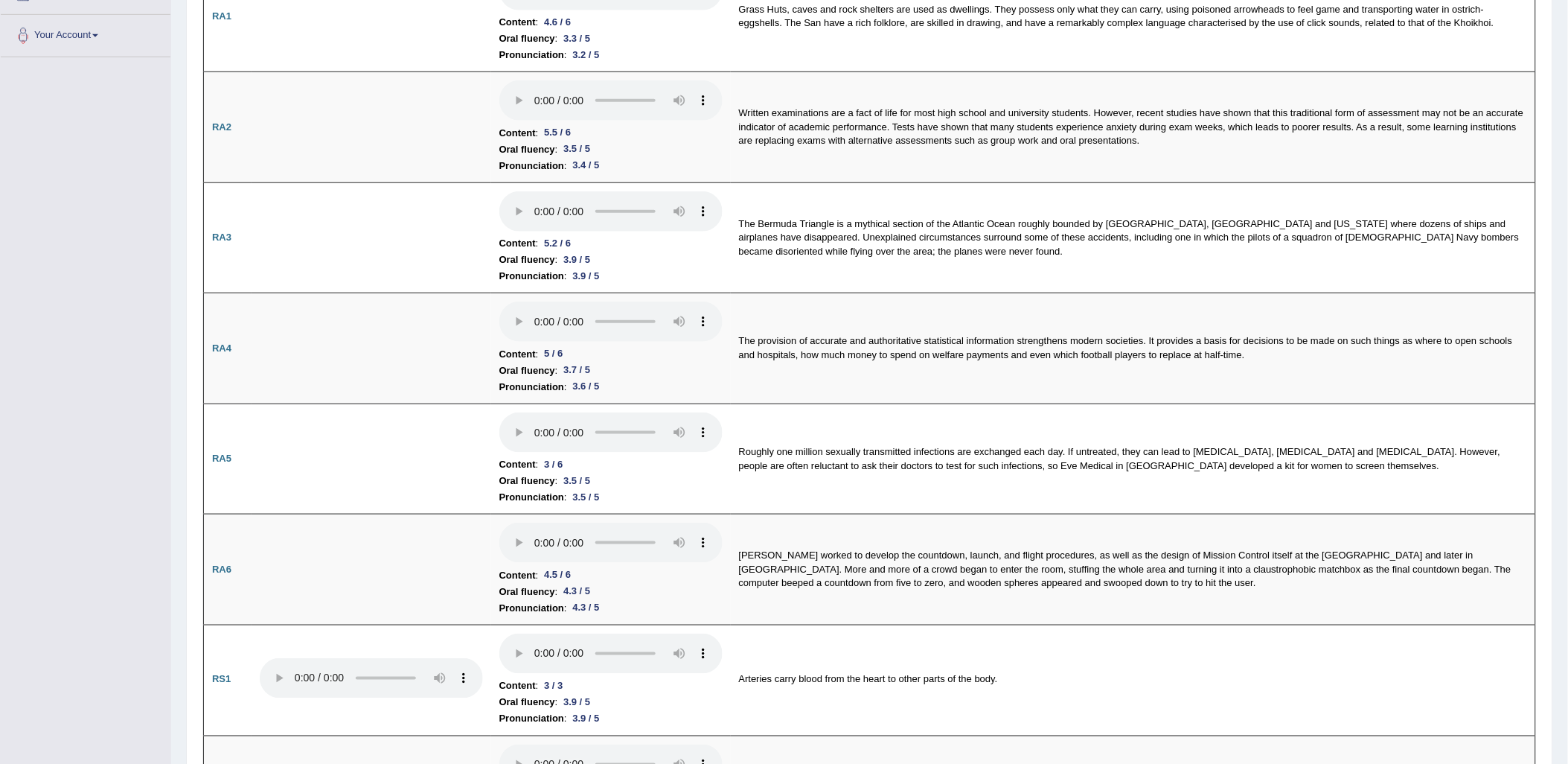
scroll to position [0, 0]
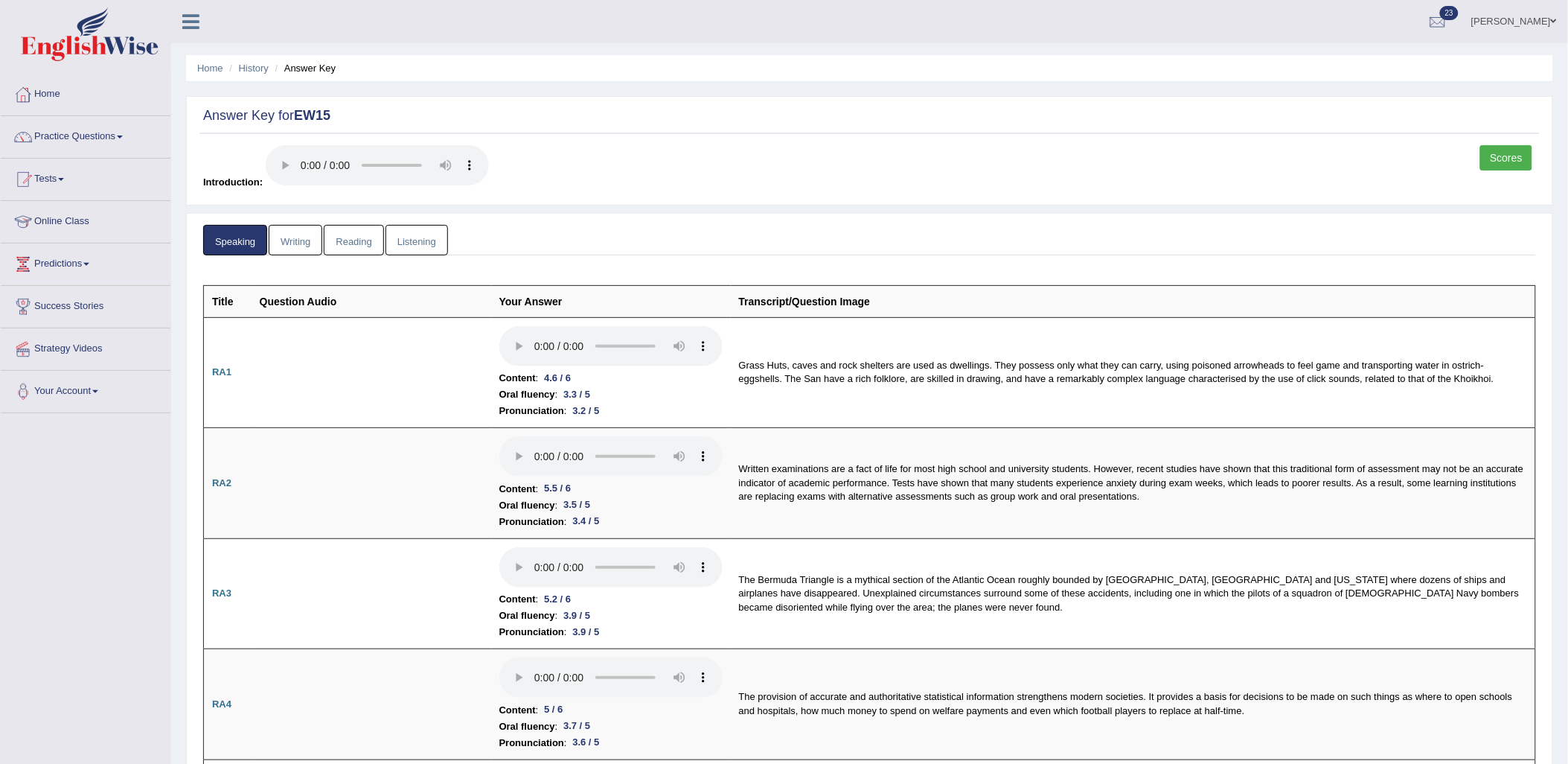
click at [300, 238] on link "Writing" at bounding box center [295, 240] width 53 height 31
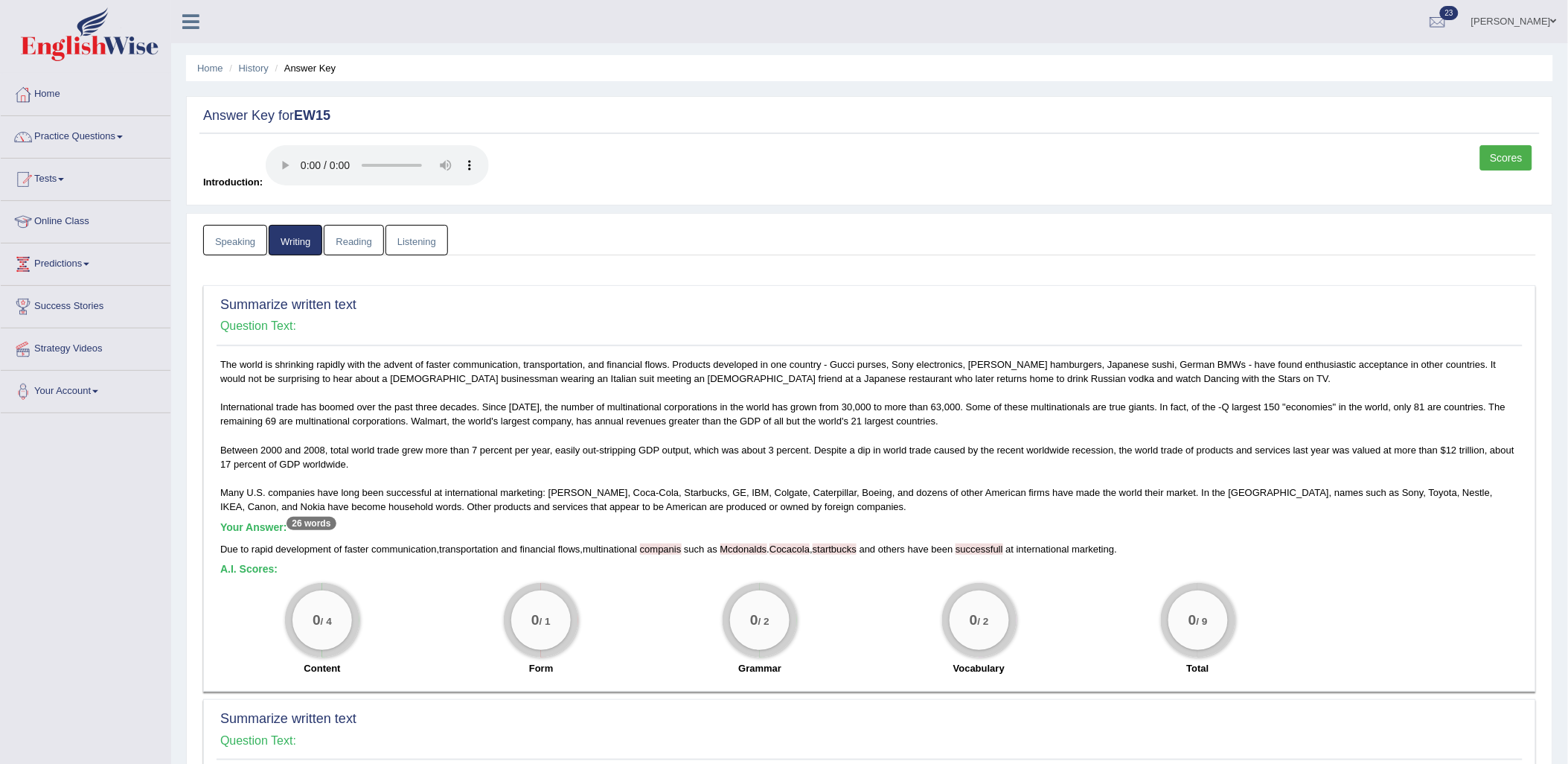
click at [378, 226] on link "Reading" at bounding box center [354, 240] width 60 height 31
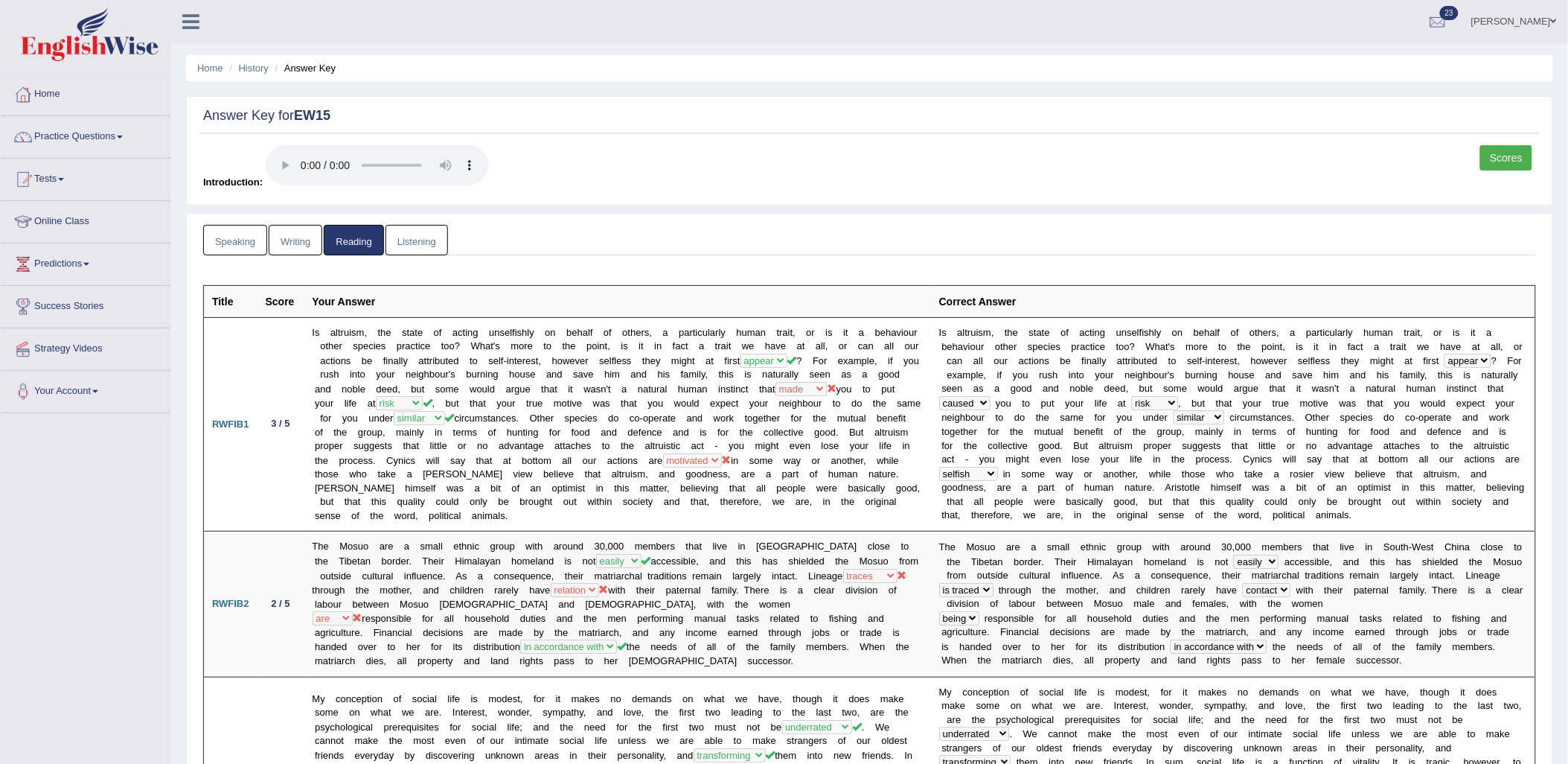
click at [397, 236] on link "Listening" at bounding box center [416, 240] width 62 height 31
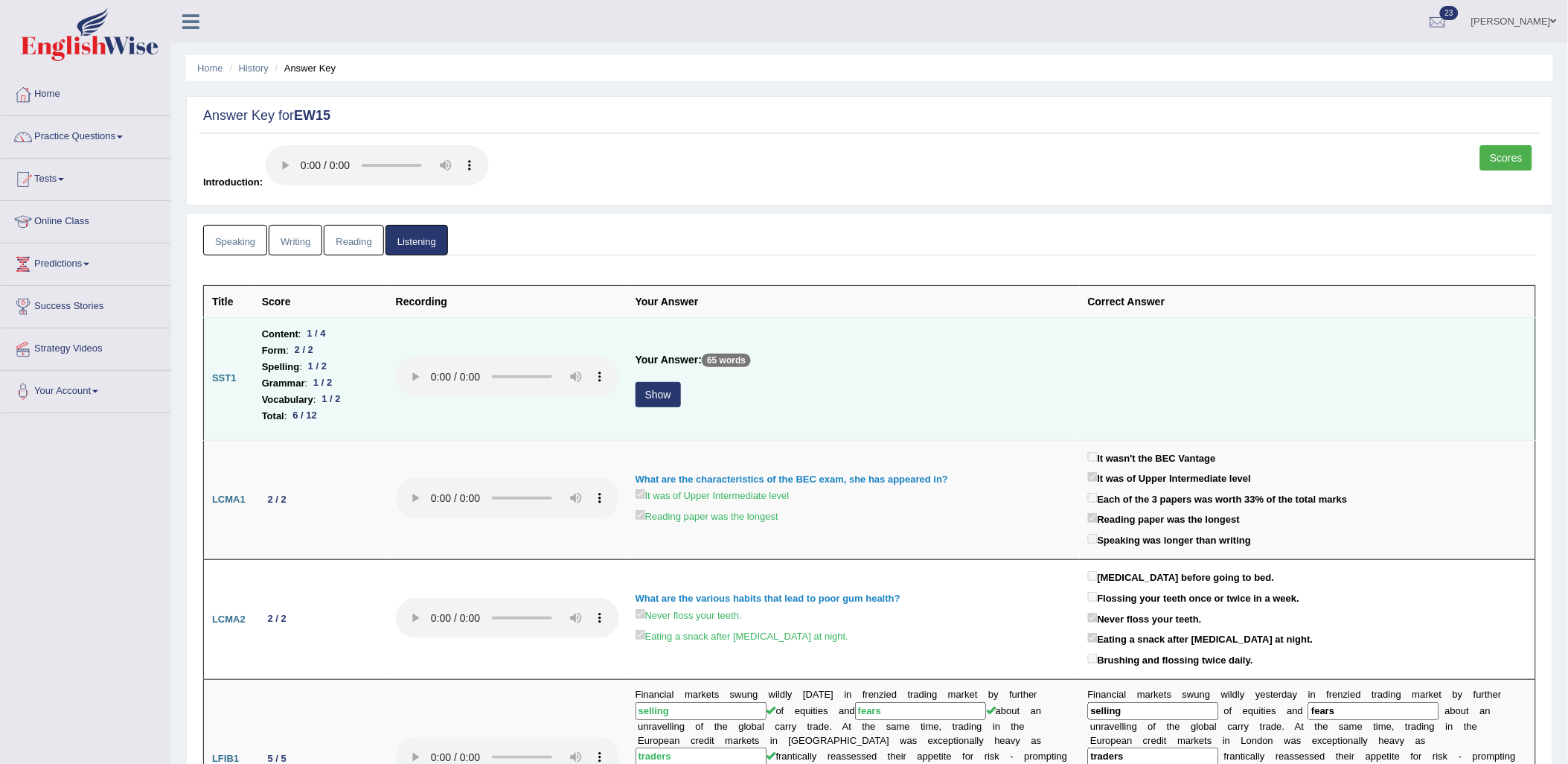
click at [647, 404] on button "Show" at bounding box center [658, 394] width 46 height 25
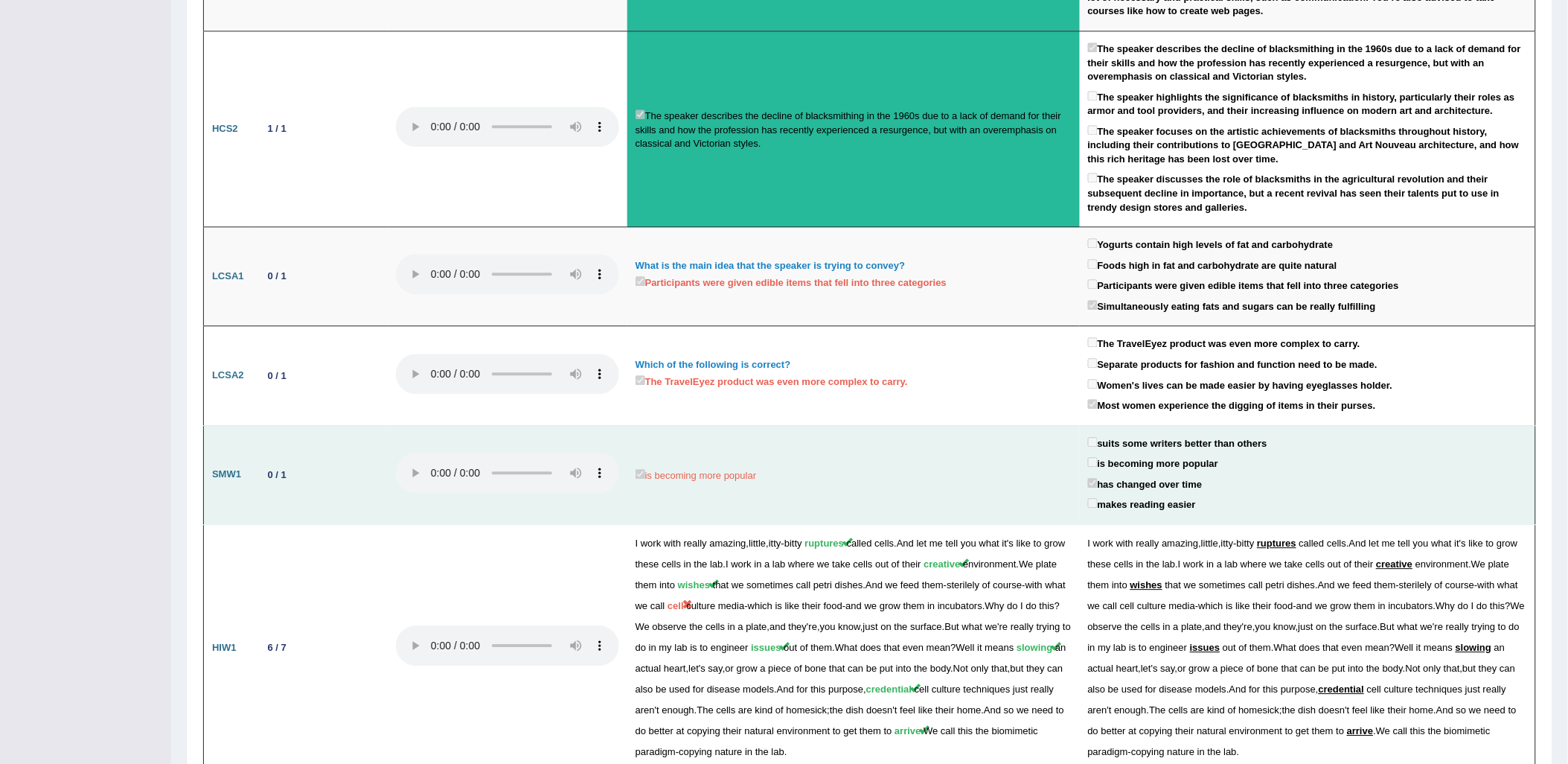
scroll to position [1158, 0]
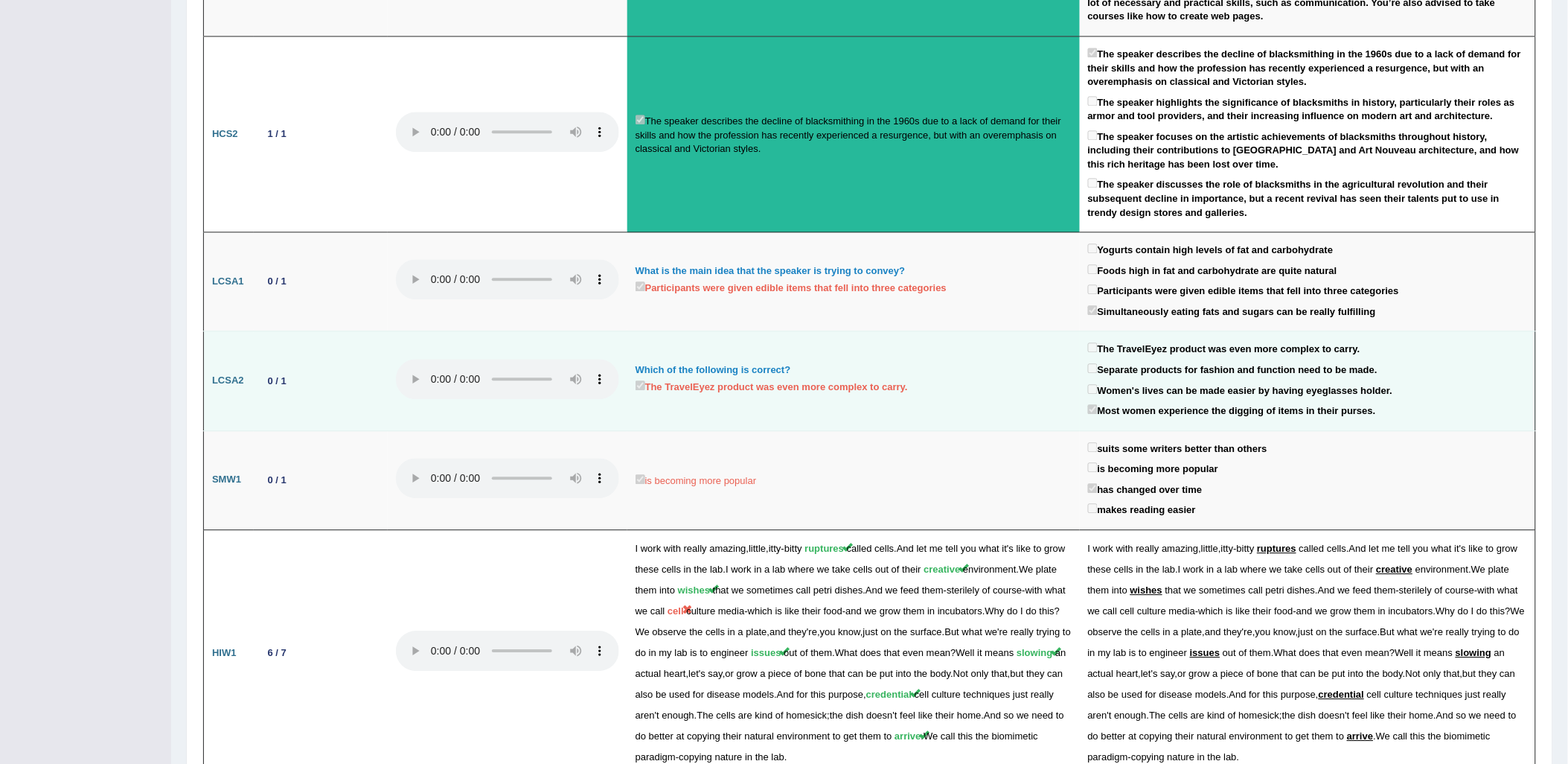
click at [1259, 401] on label "Most women experience the digging of items in their purses." at bounding box center [1232, 409] width 288 height 17
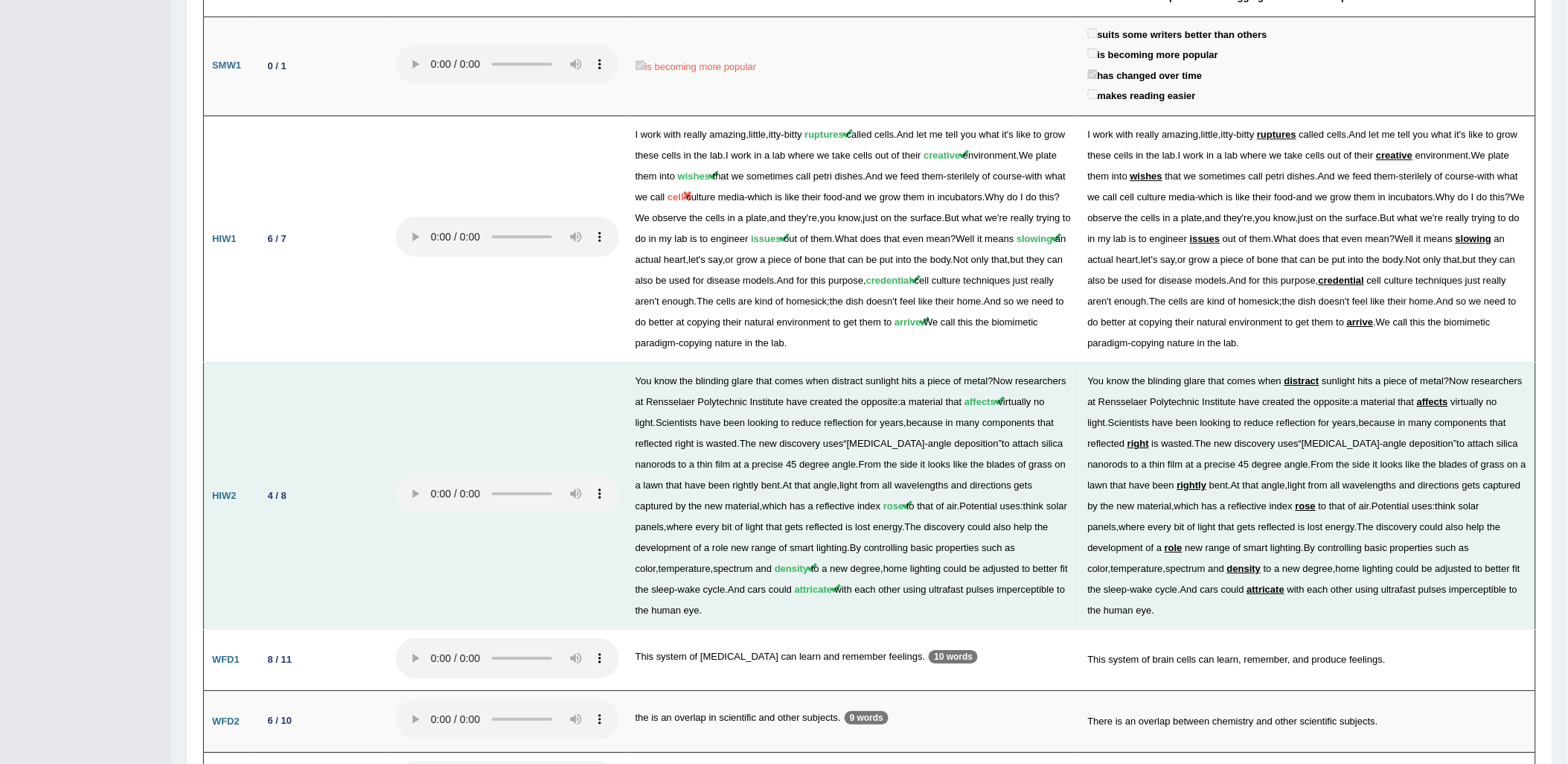
scroll to position [1646, 0]
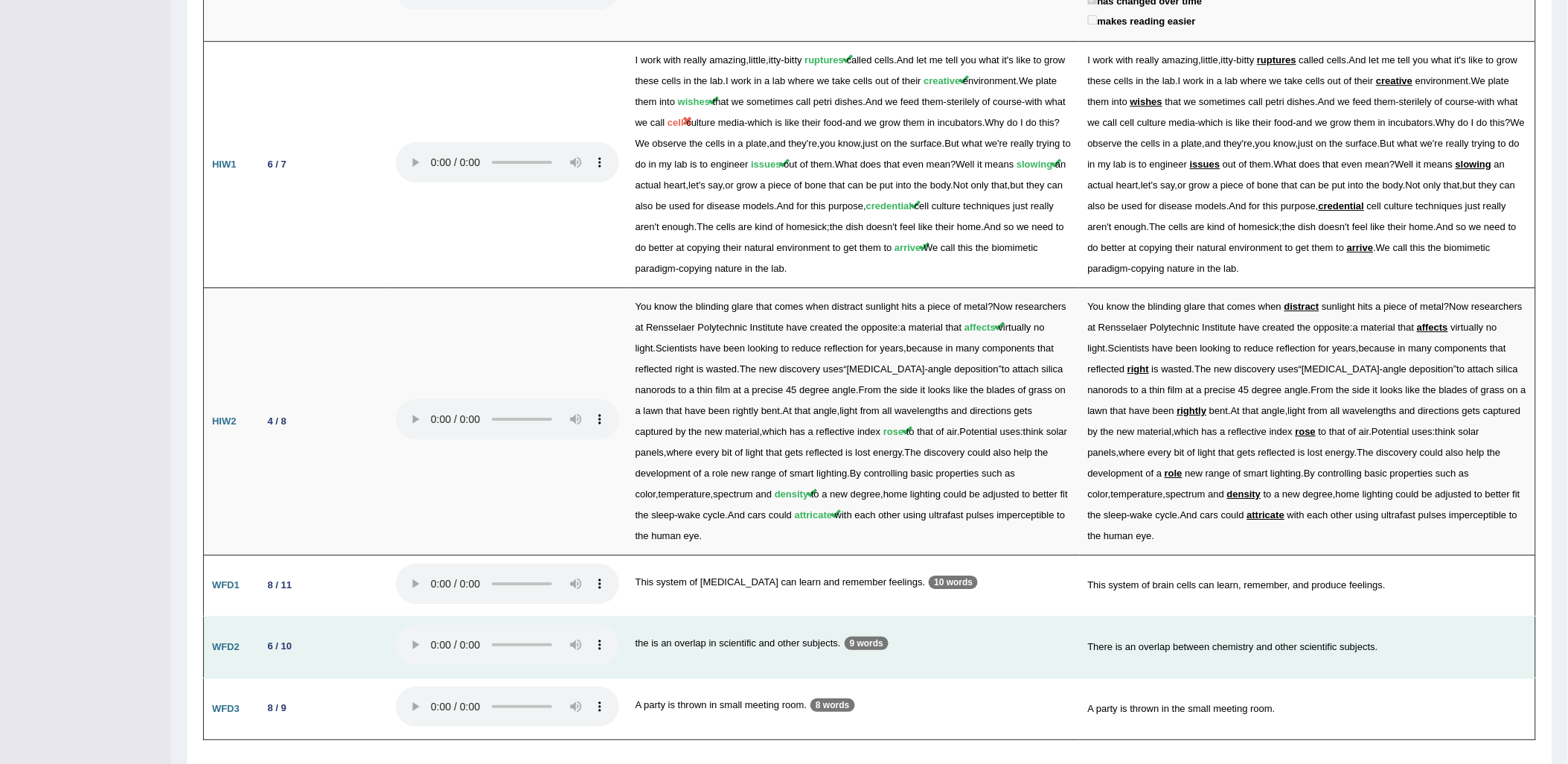
click at [1130, 617] on td "There is an overlap between chemistry and other scientific subjects." at bounding box center [1308, 647] width 456 height 62
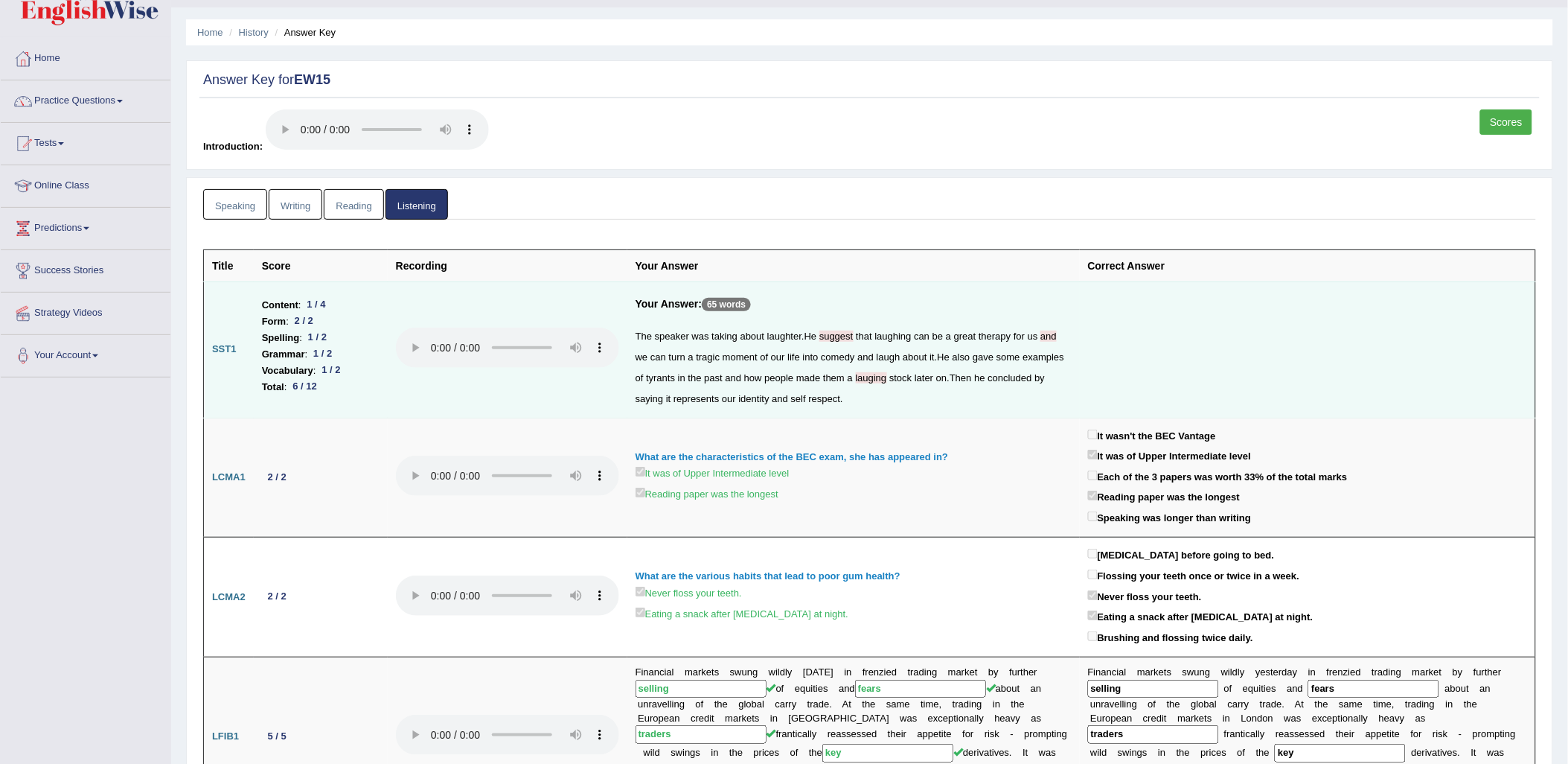
scroll to position [0, 0]
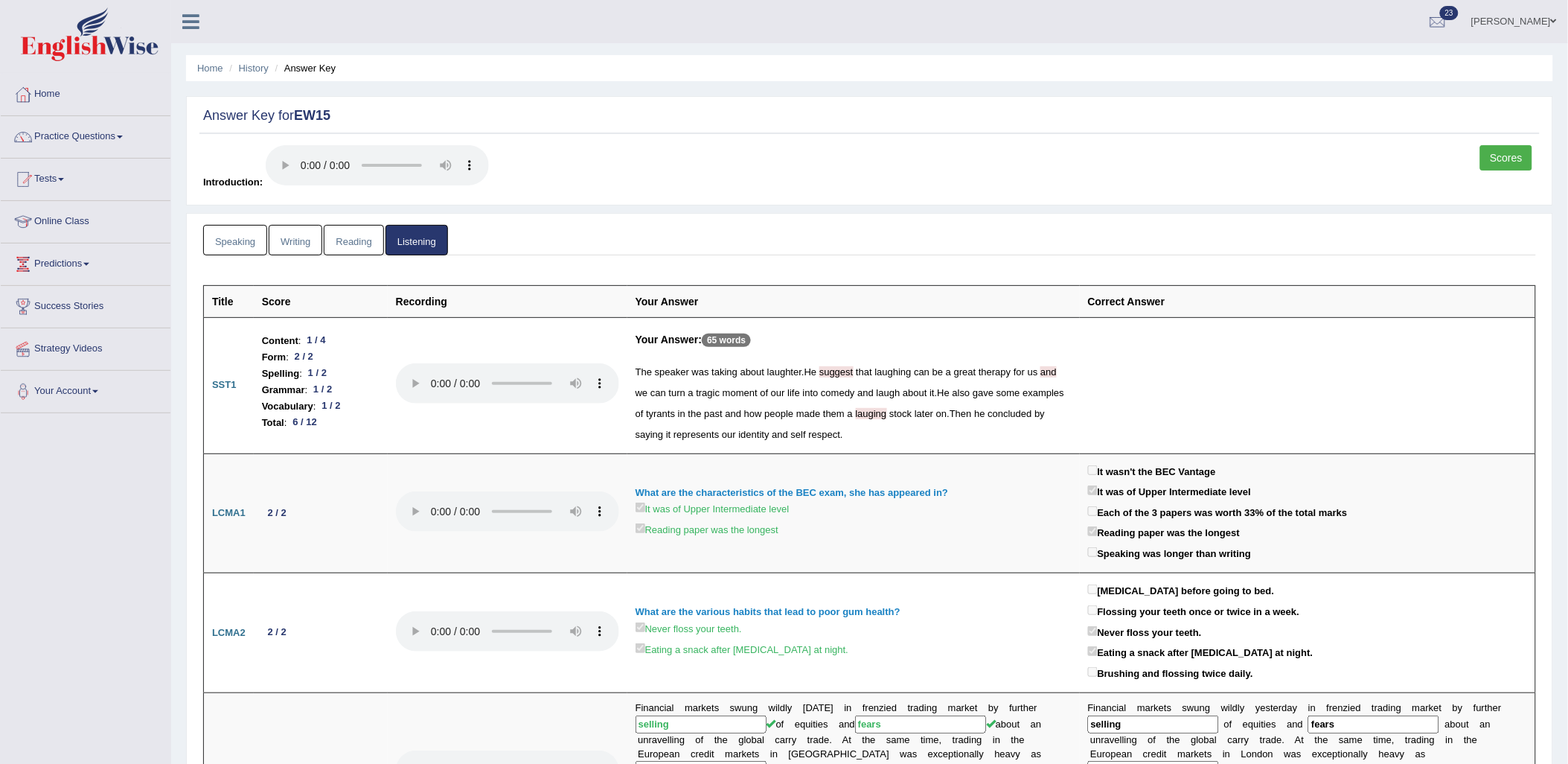
click at [248, 244] on link "Speaking" at bounding box center [235, 240] width 64 height 31
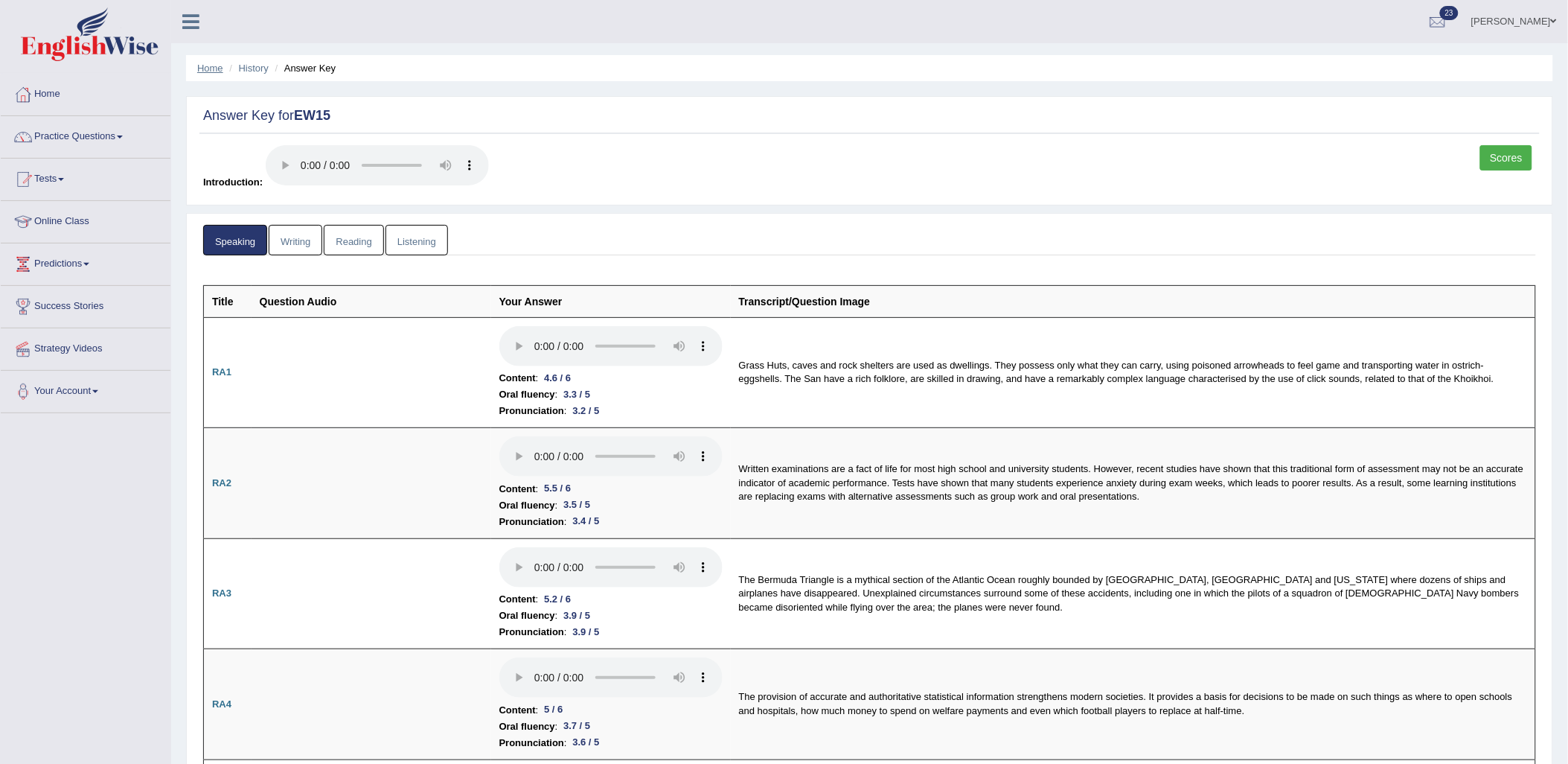
click at [205, 64] on link "Home" at bounding box center [210, 67] width 26 height 11
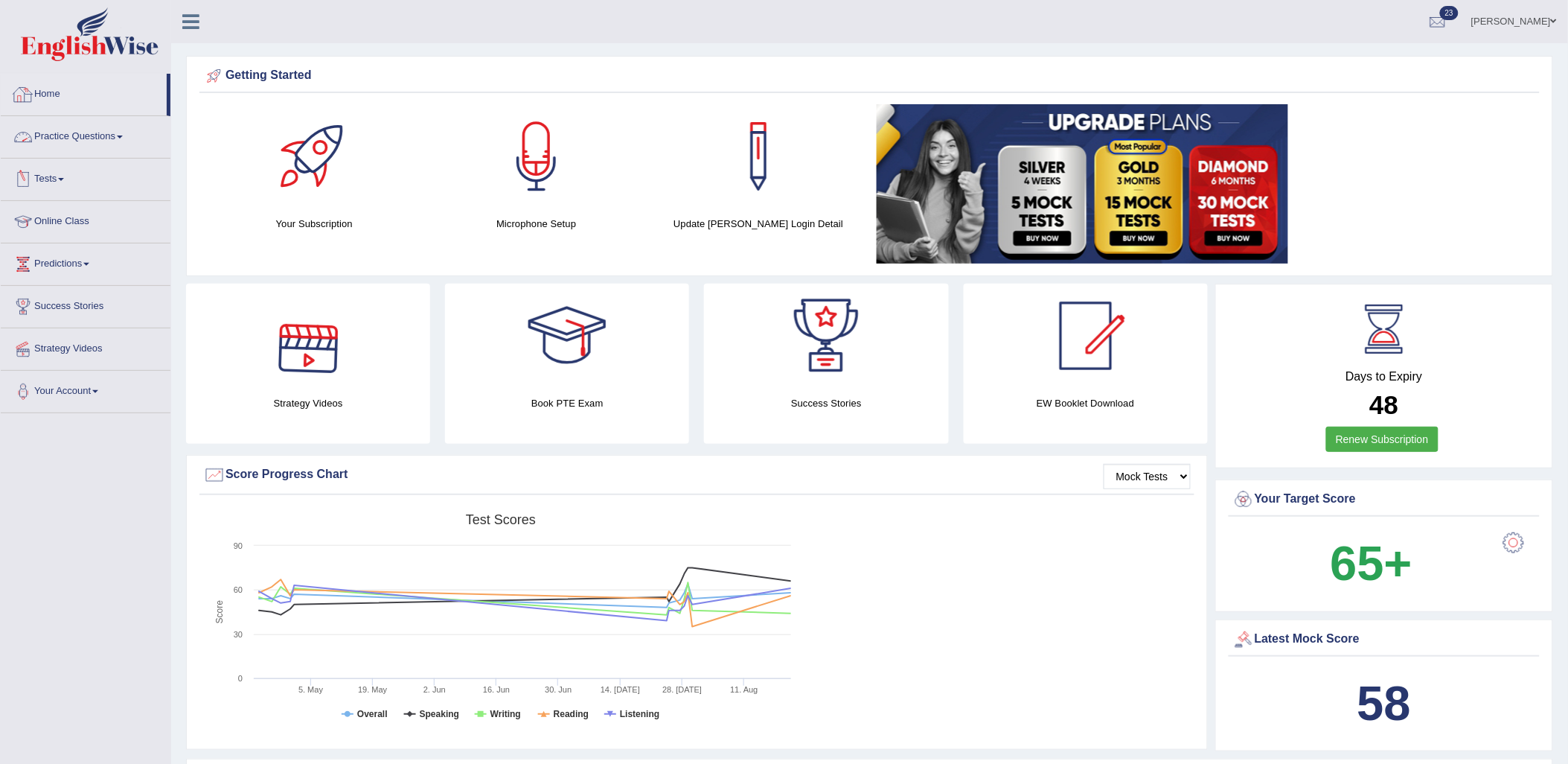
click at [72, 181] on link "Tests" at bounding box center [86, 177] width 170 height 37
click at [83, 233] on link "Take Mock Test" at bounding box center [96, 241] width 139 height 27
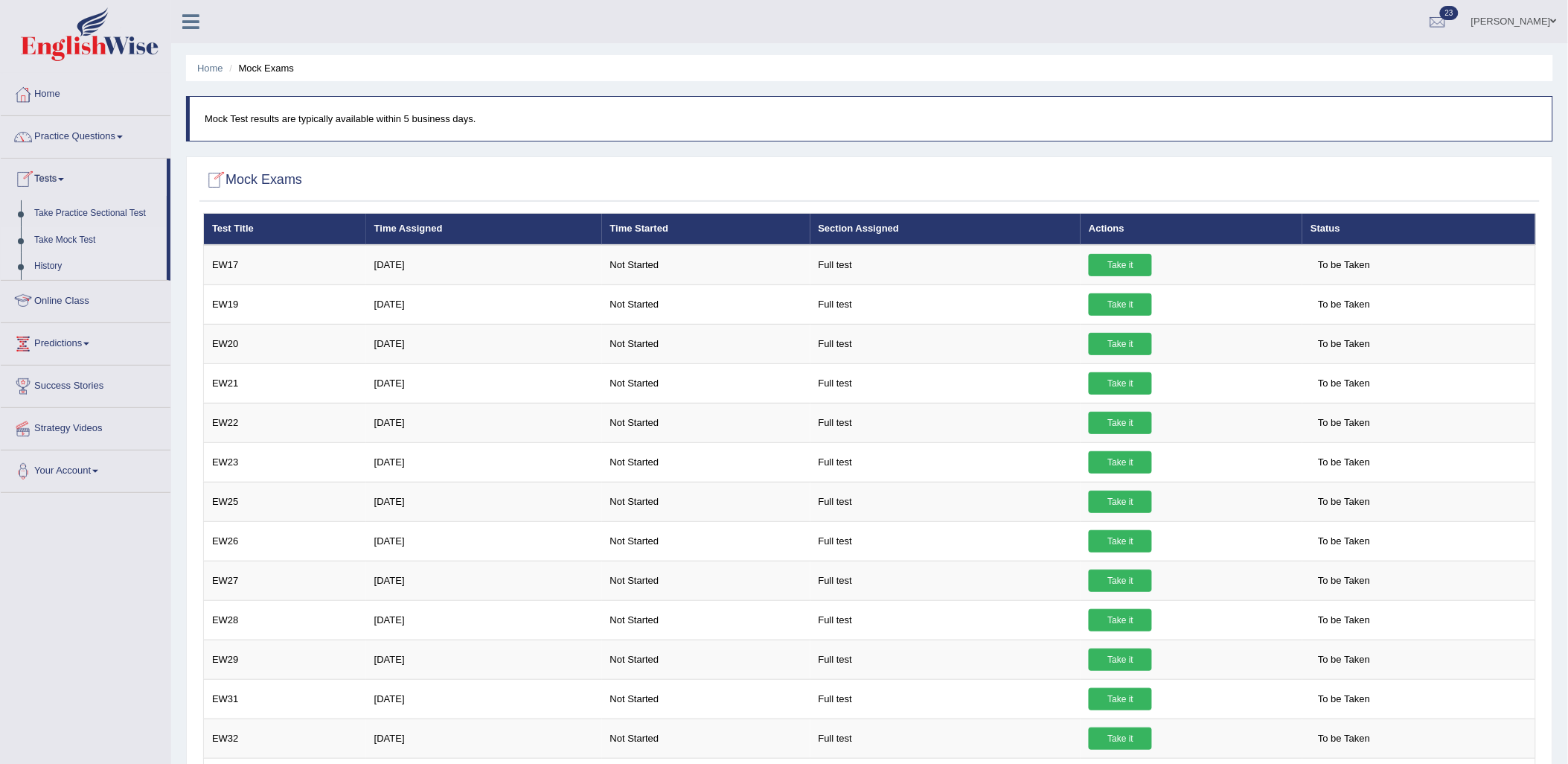
click at [49, 266] on link "History" at bounding box center [96, 266] width 139 height 27
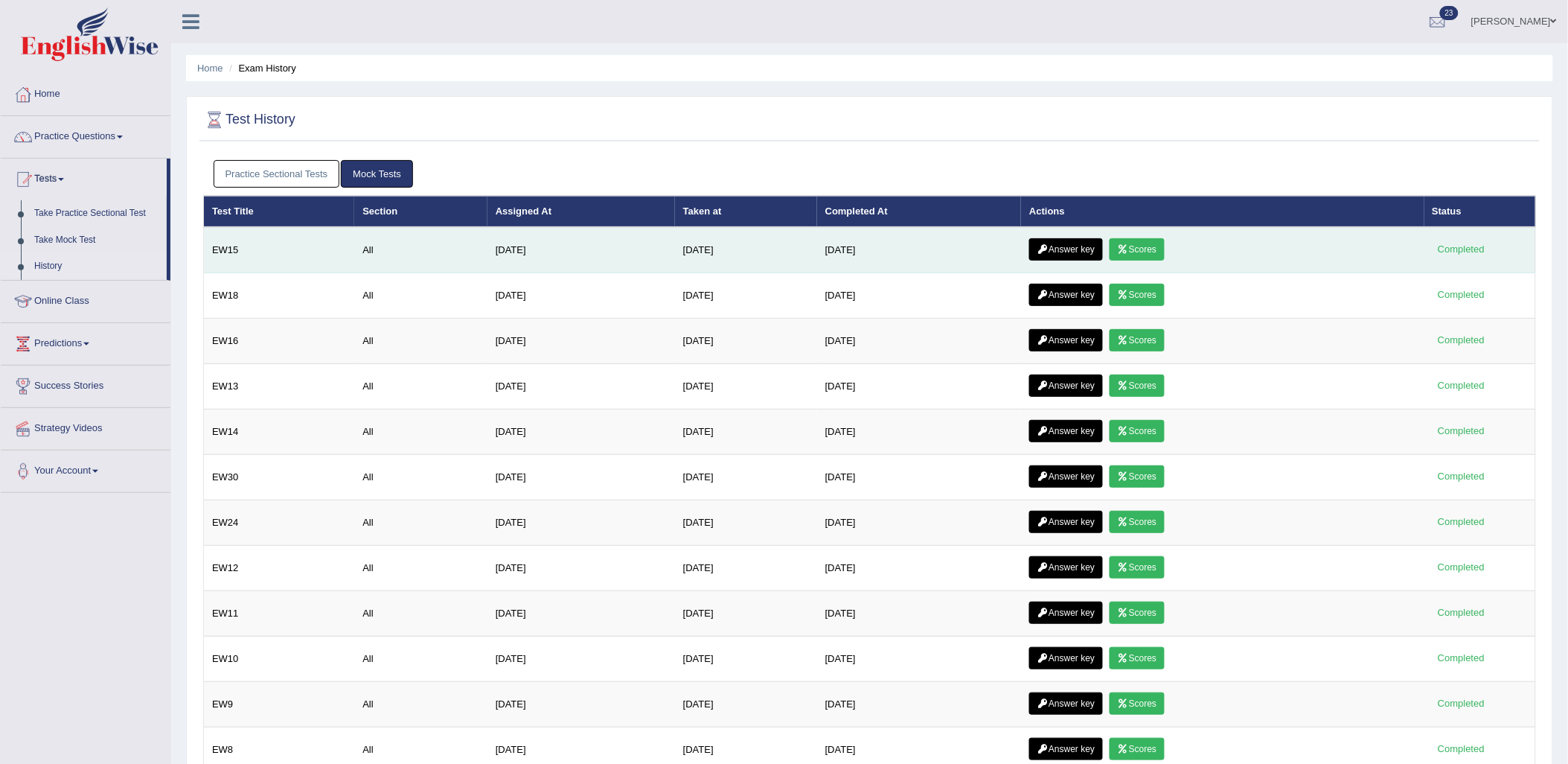
click at [1148, 243] on link "Scores" at bounding box center [1137, 249] width 55 height 22
click at [1077, 253] on link "Answer key" at bounding box center [1066, 249] width 74 height 22
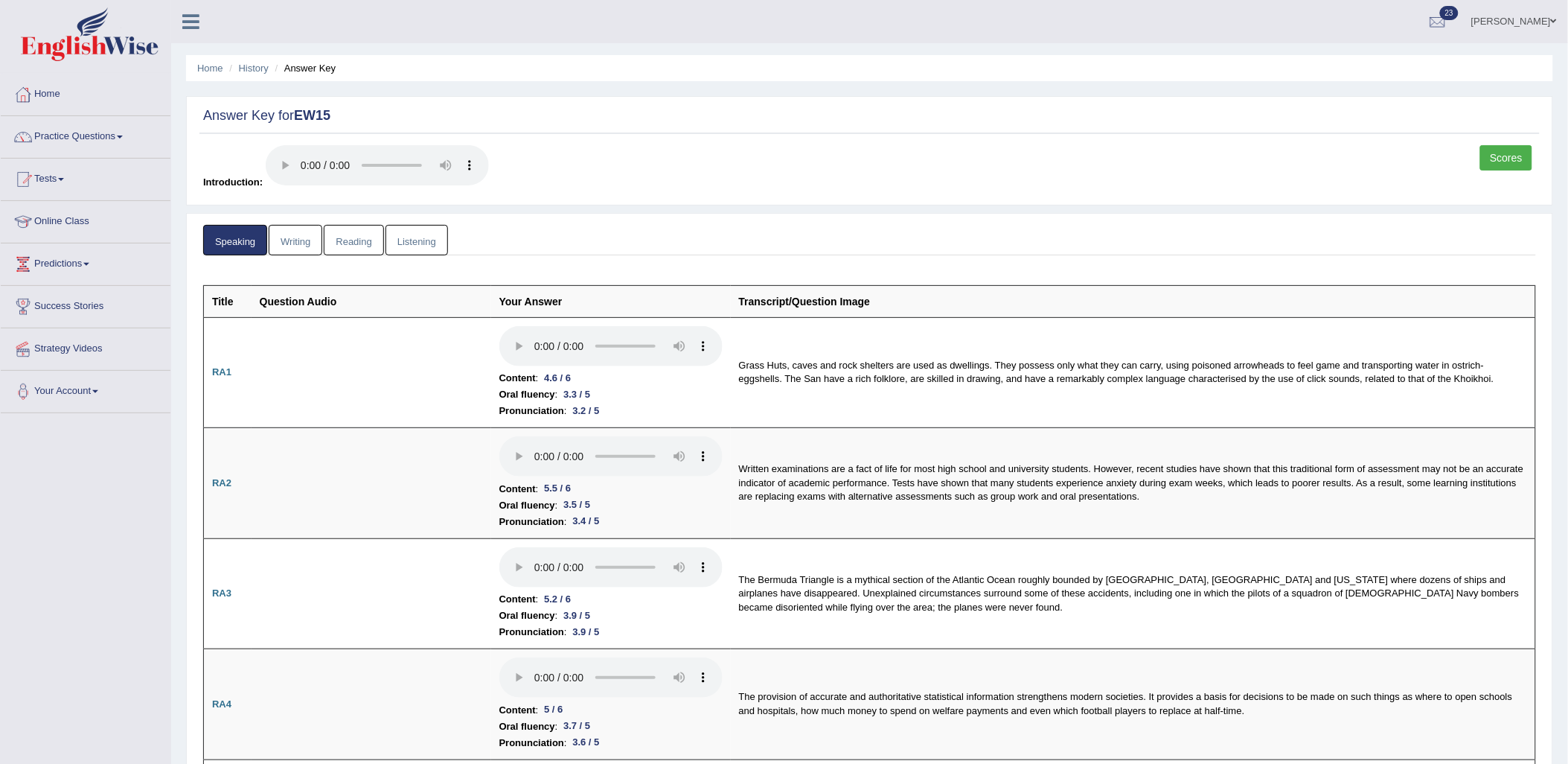
click at [373, 235] on link "Reading" at bounding box center [354, 240] width 60 height 31
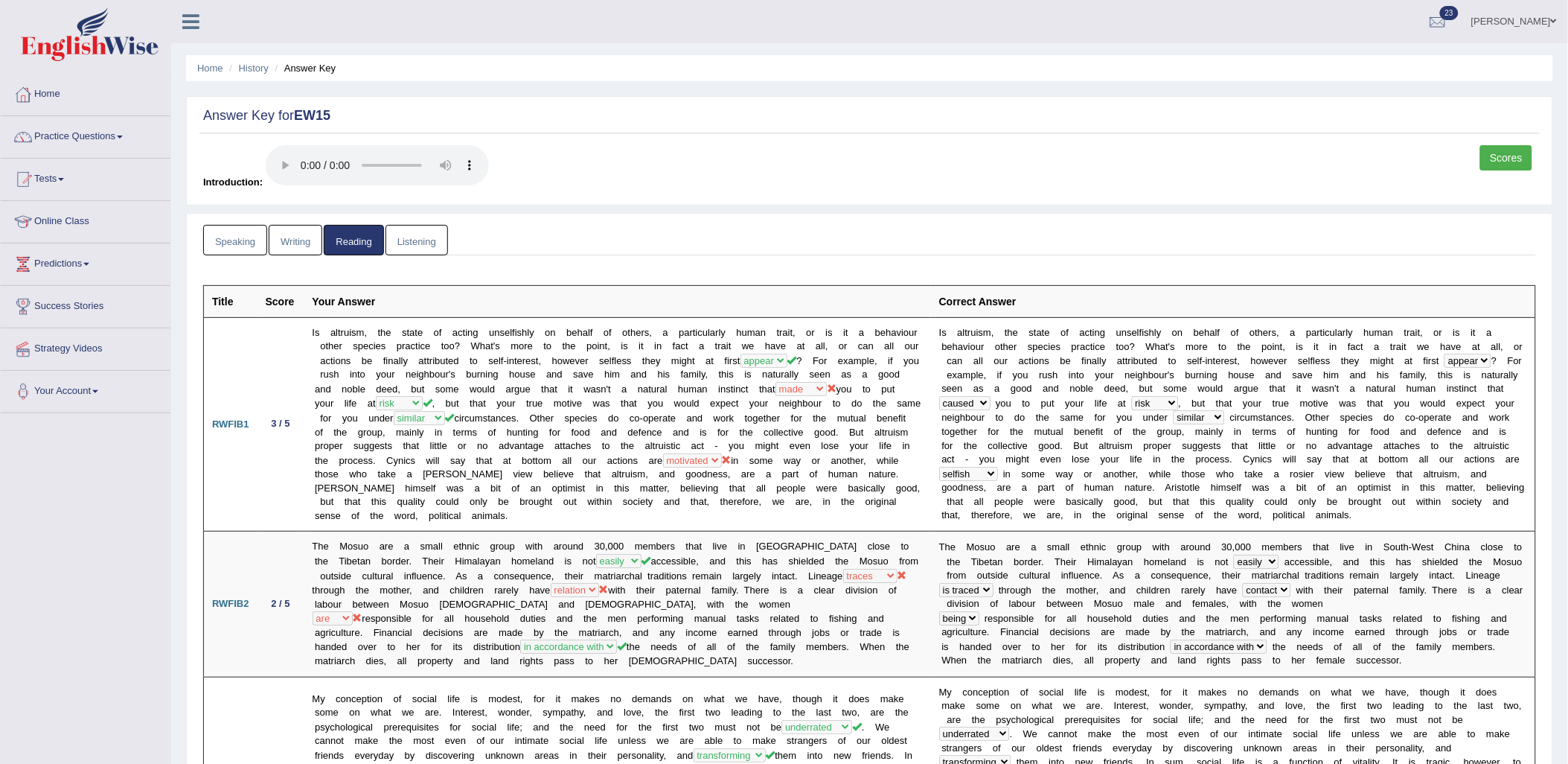
click at [314, 246] on link "Writing" at bounding box center [295, 240] width 53 height 31
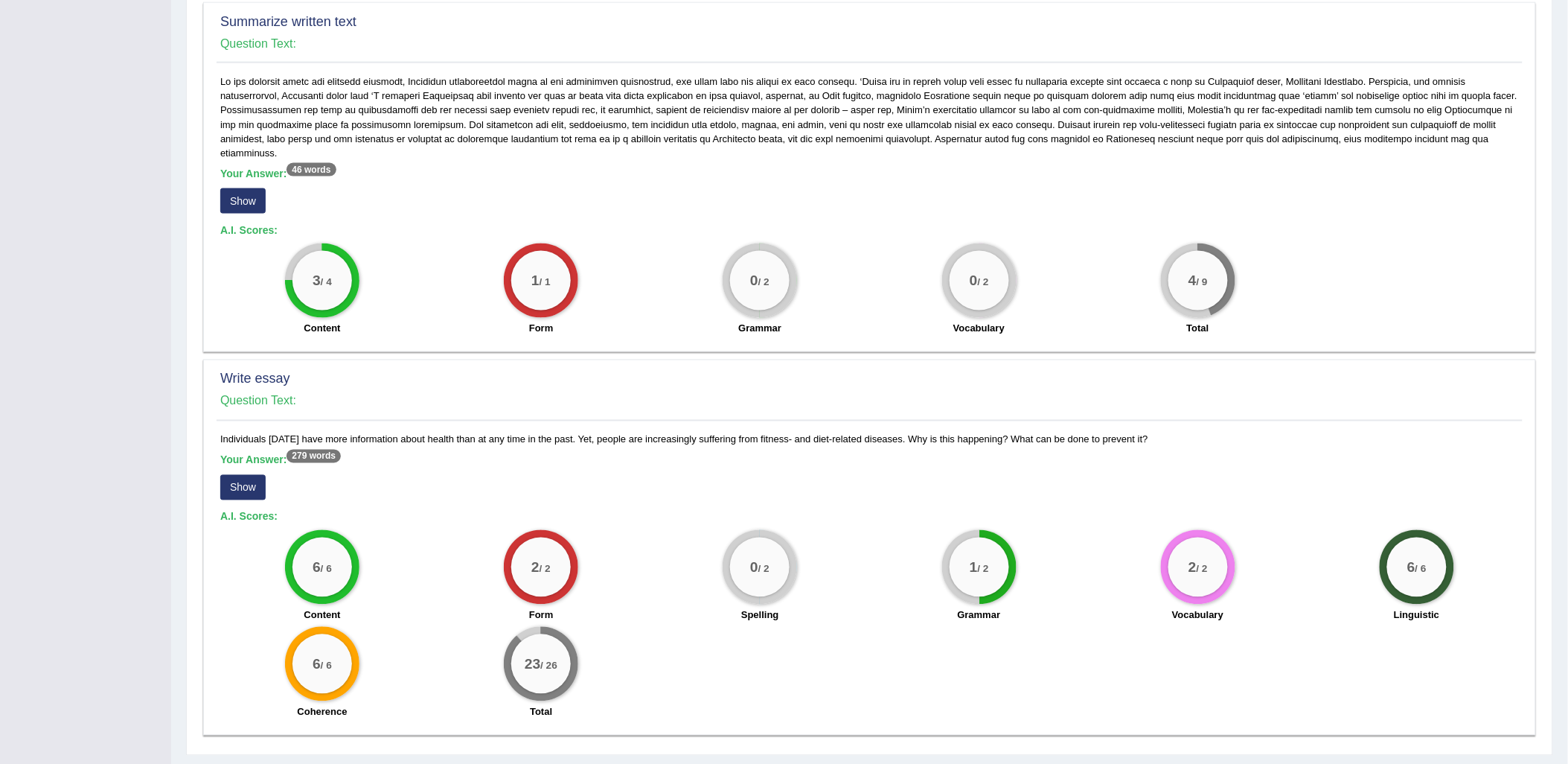
scroll to position [739, 0]
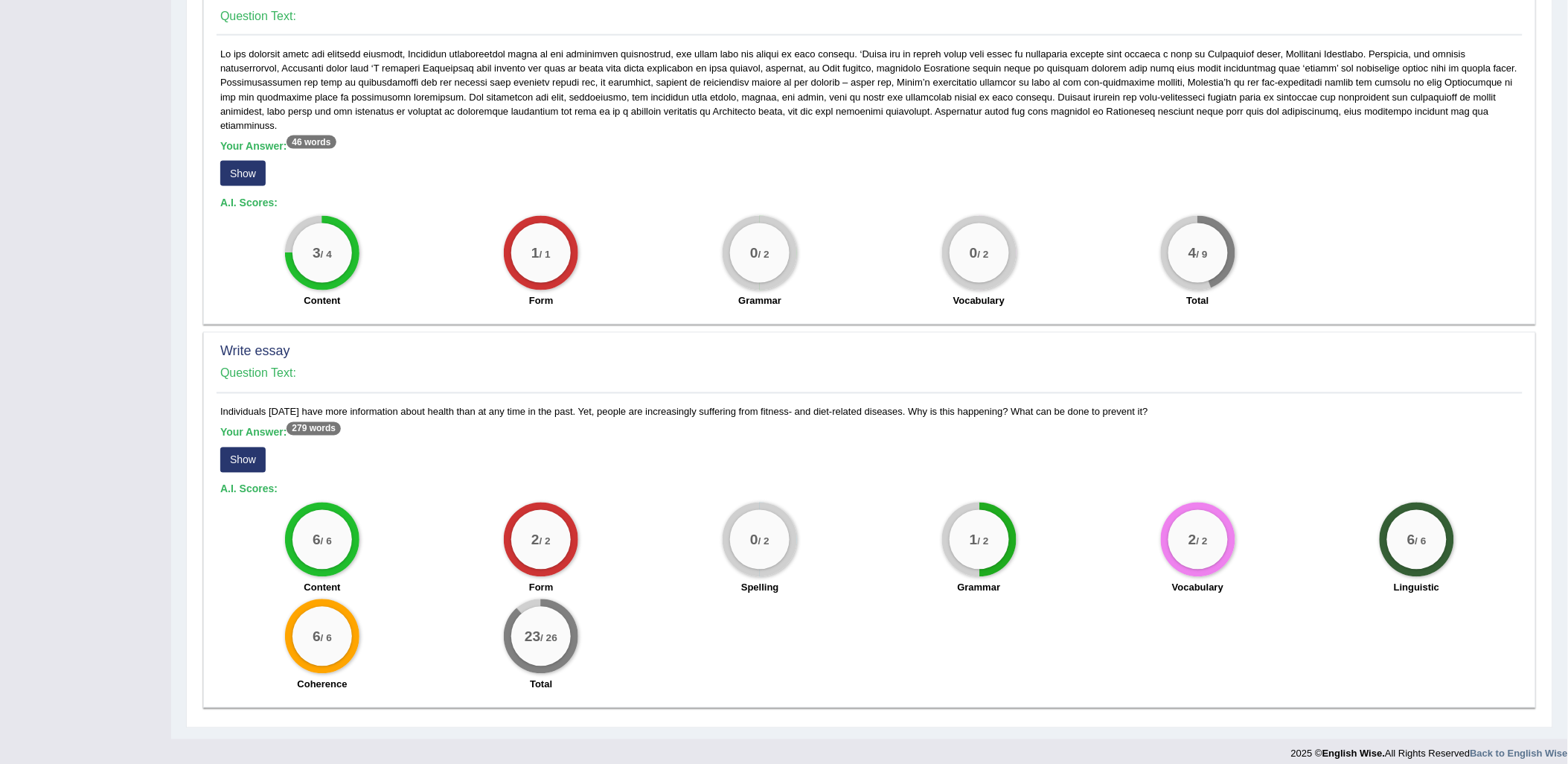
click at [250, 448] on button "Show" at bounding box center [243, 460] width 46 height 25
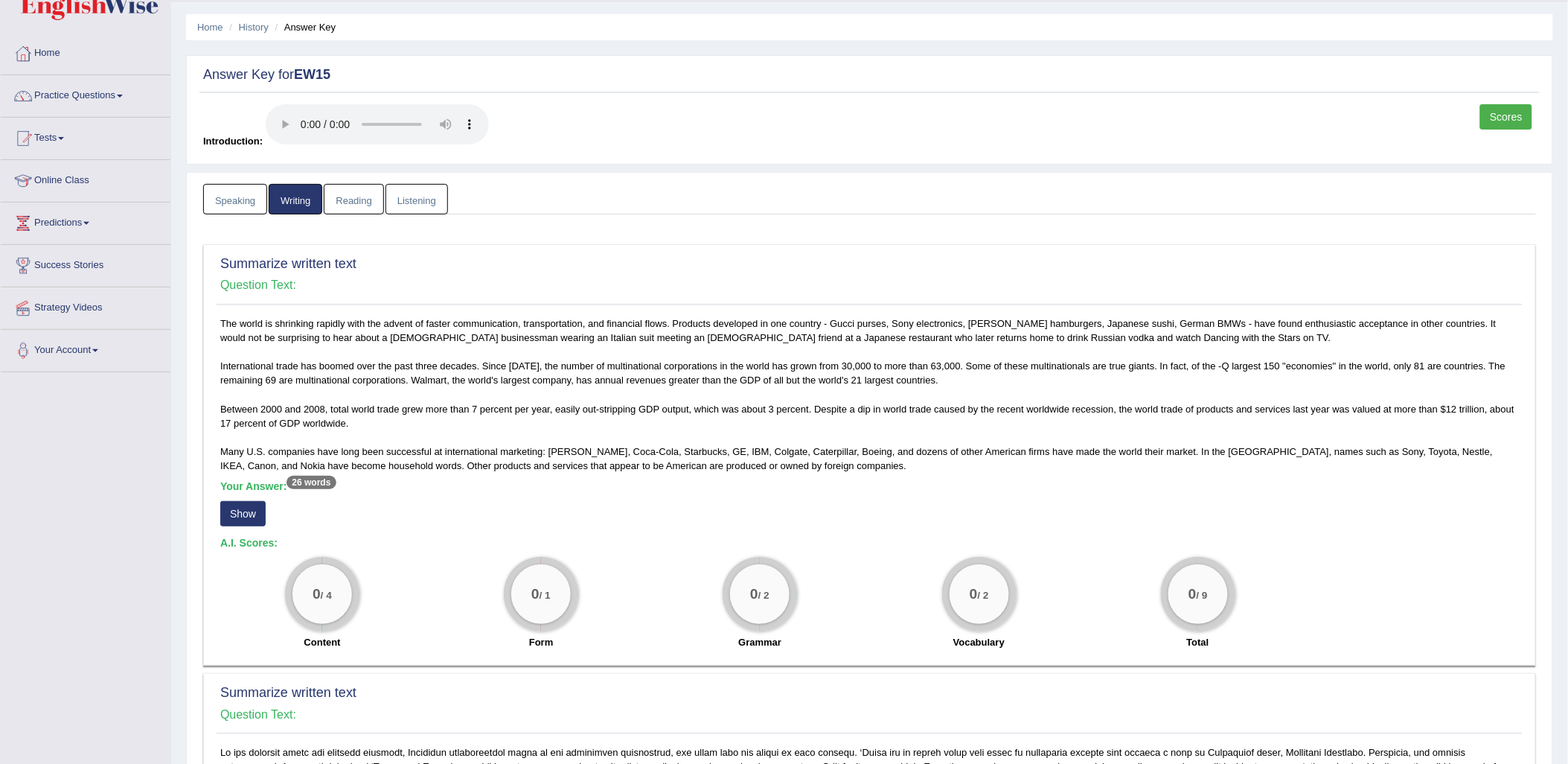
scroll to position [0, 0]
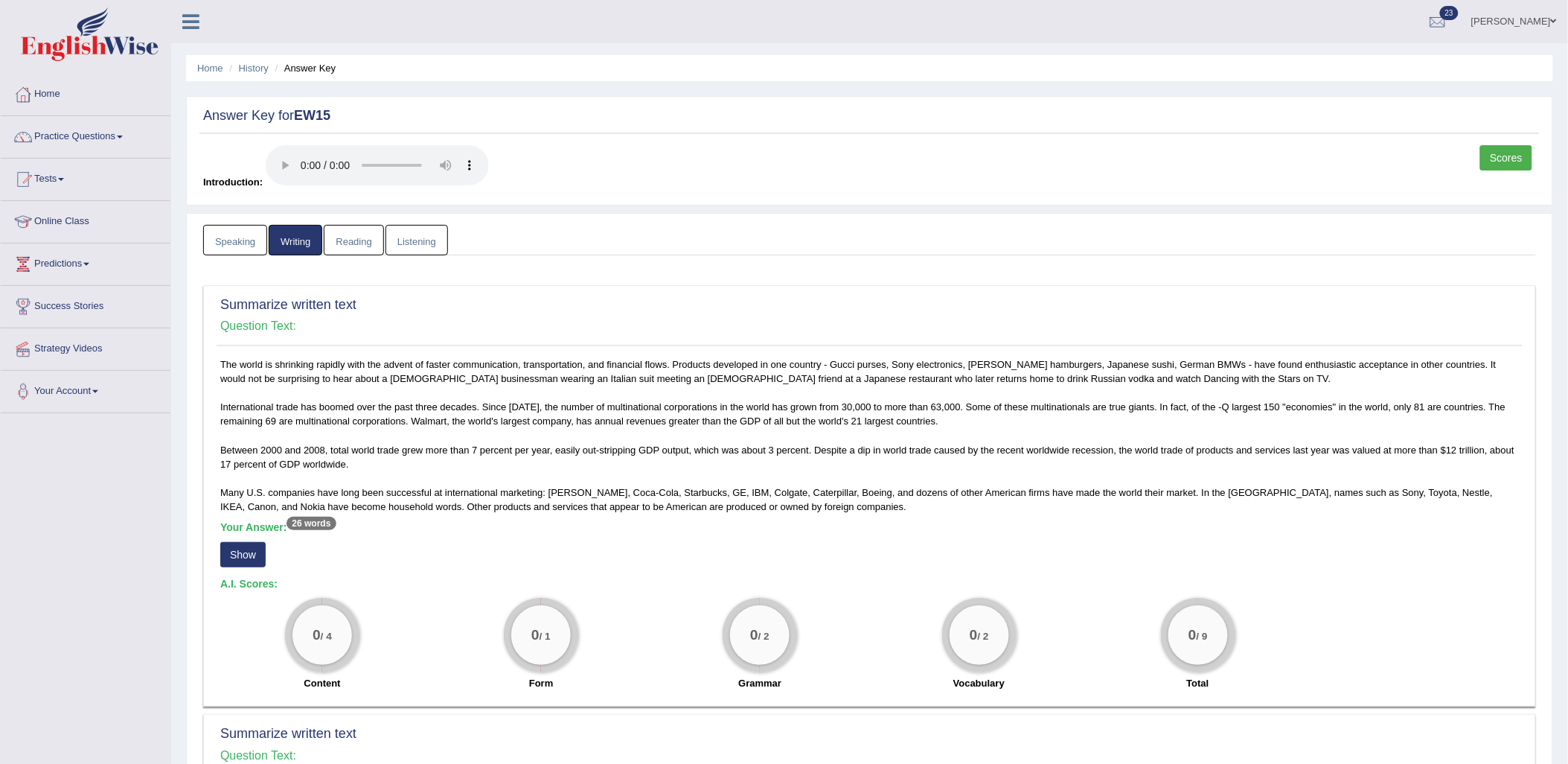
click at [363, 238] on link "Reading" at bounding box center [354, 240] width 60 height 31
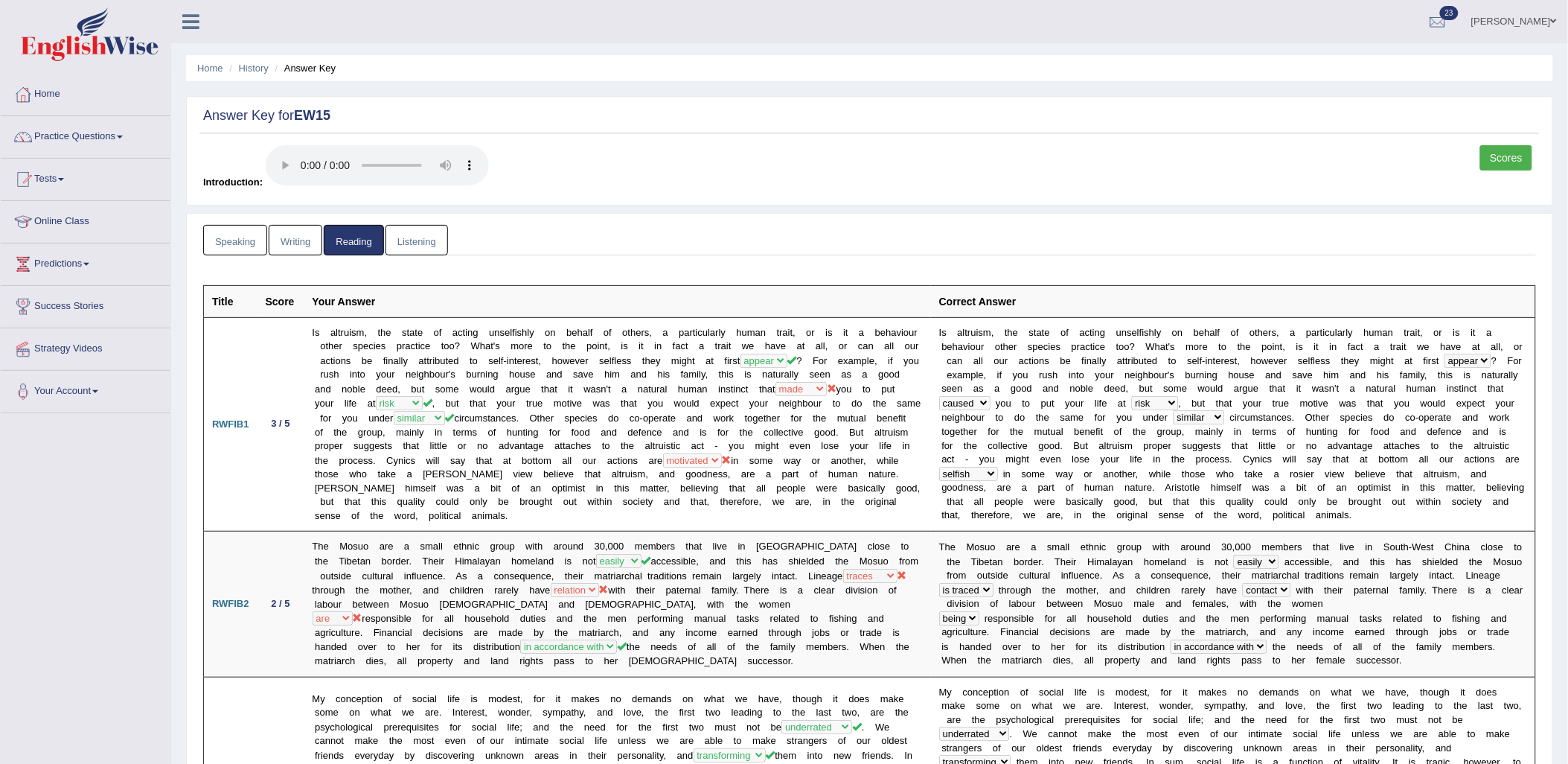
click at [402, 251] on link "Listening" at bounding box center [416, 240] width 62 height 31
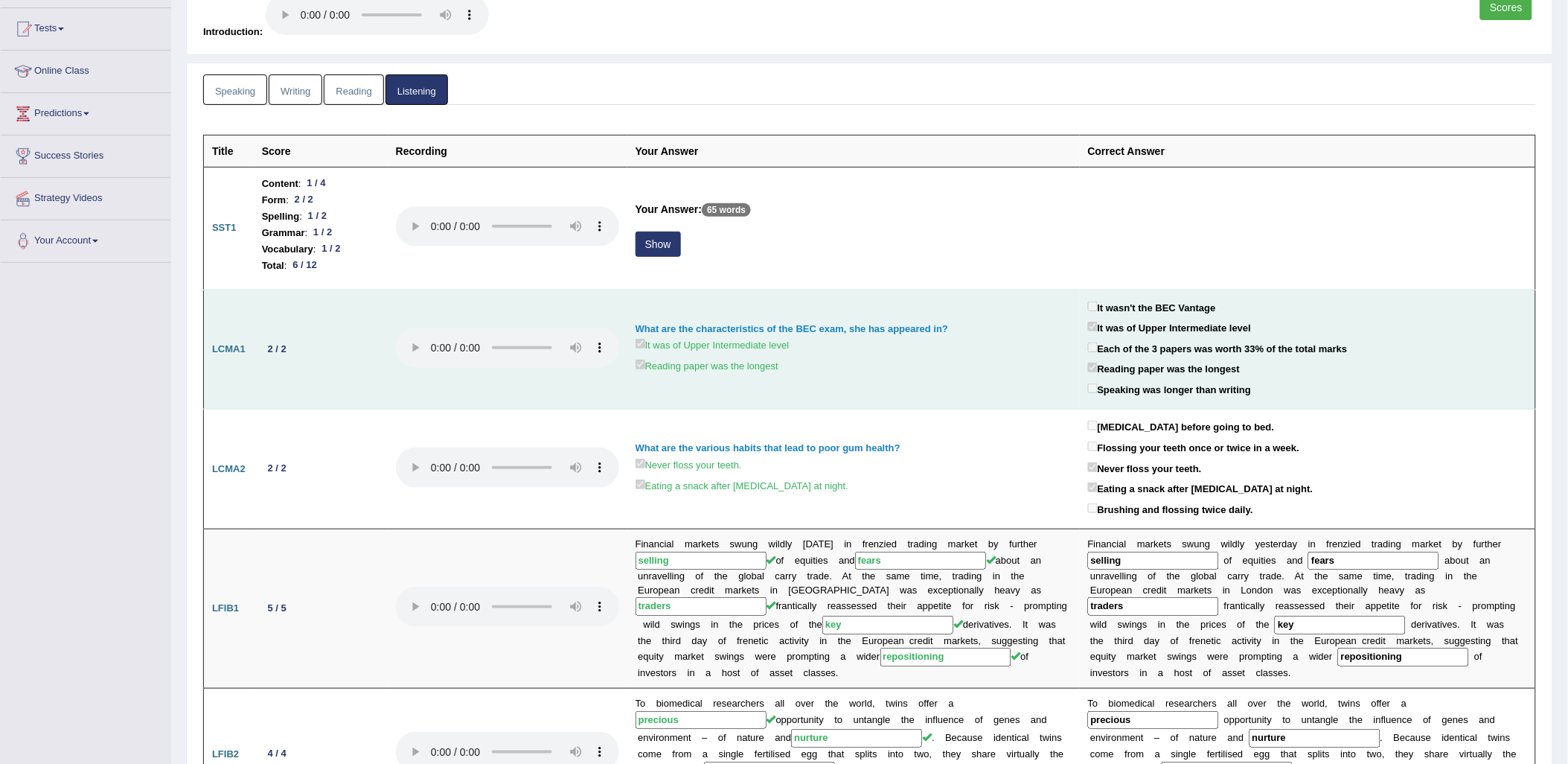
scroll to position [166, 0]
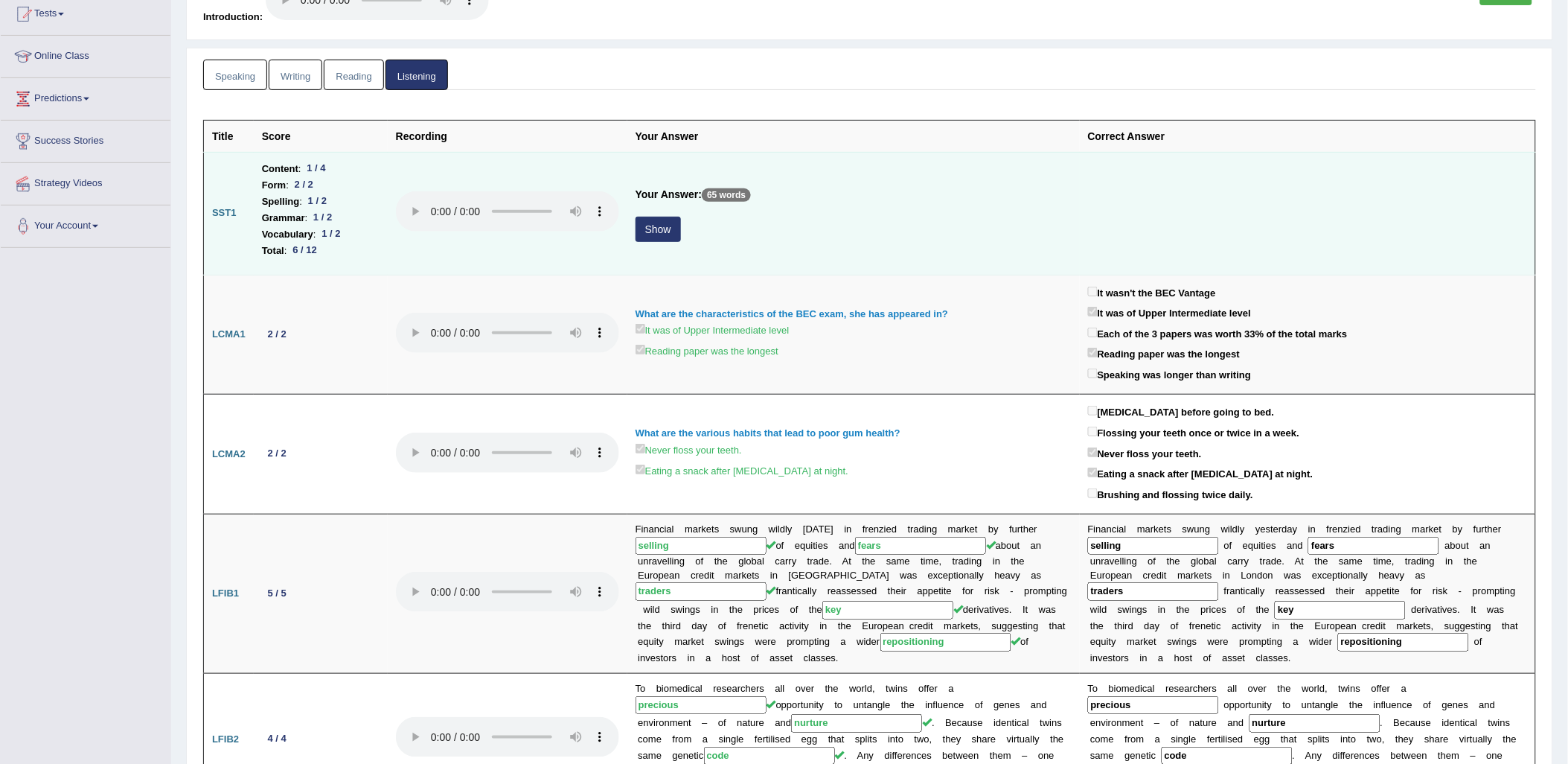
click at [655, 226] on button "Show" at bounding box center [658, 229] width 46 height 25
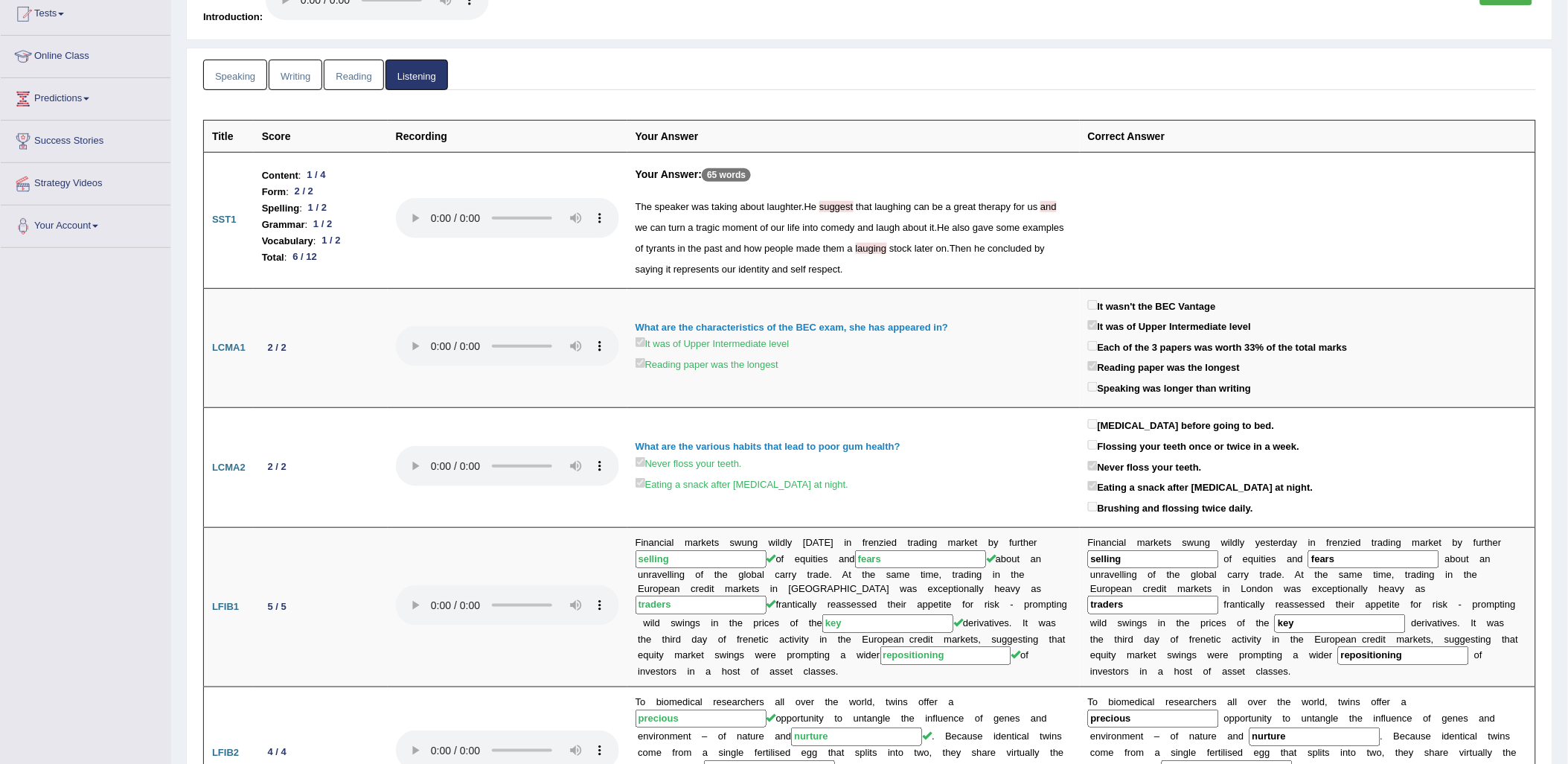
click at [238, 82] on link "Speaking" at bounding box center [235, 75] width 64 height 31
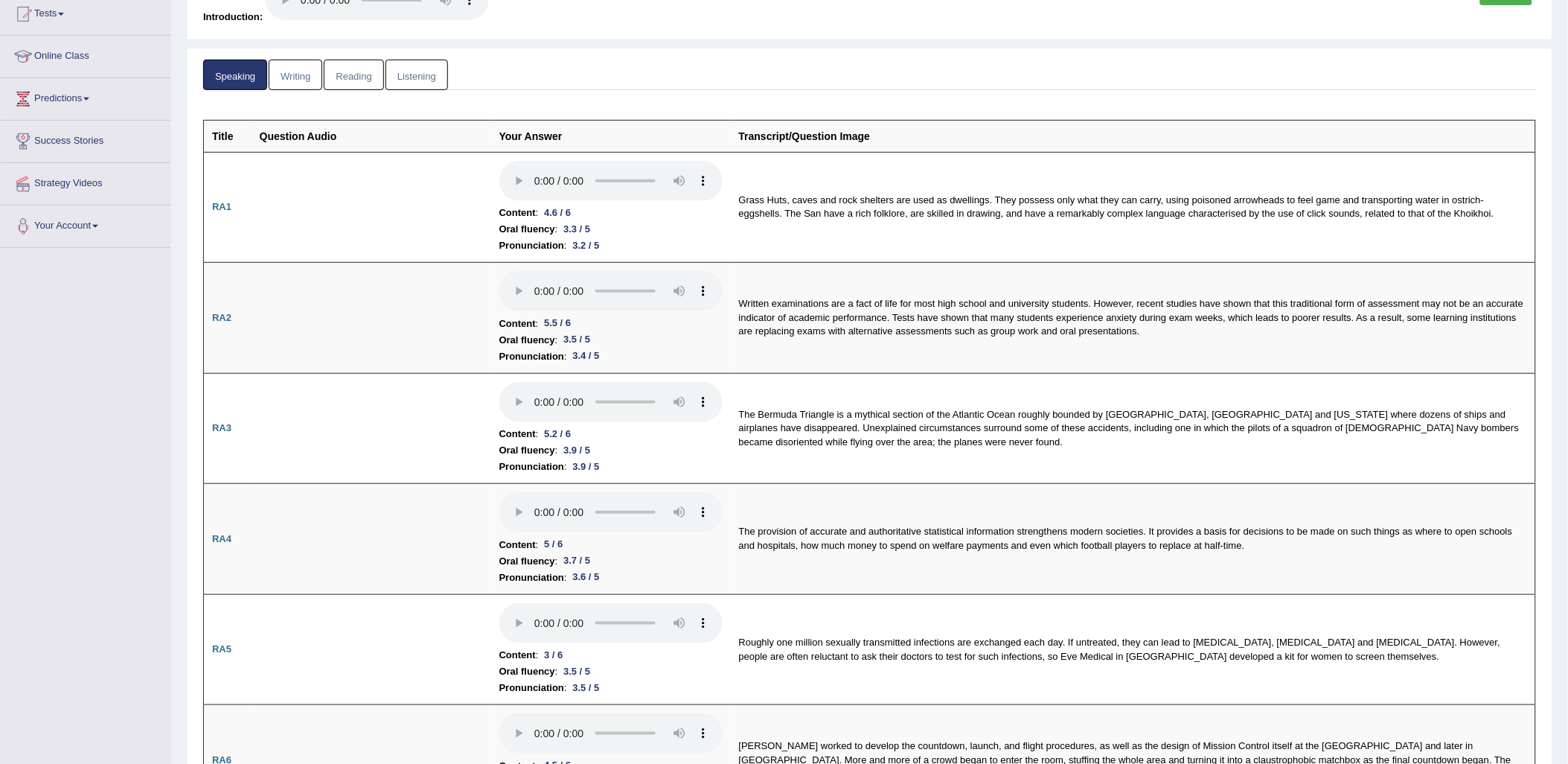
click at [238, 82] on link "Speaking" at bounding box center [235, 75] width 64 height 31
